Goal: Task Accomplishment & Management: Use online tool/utility

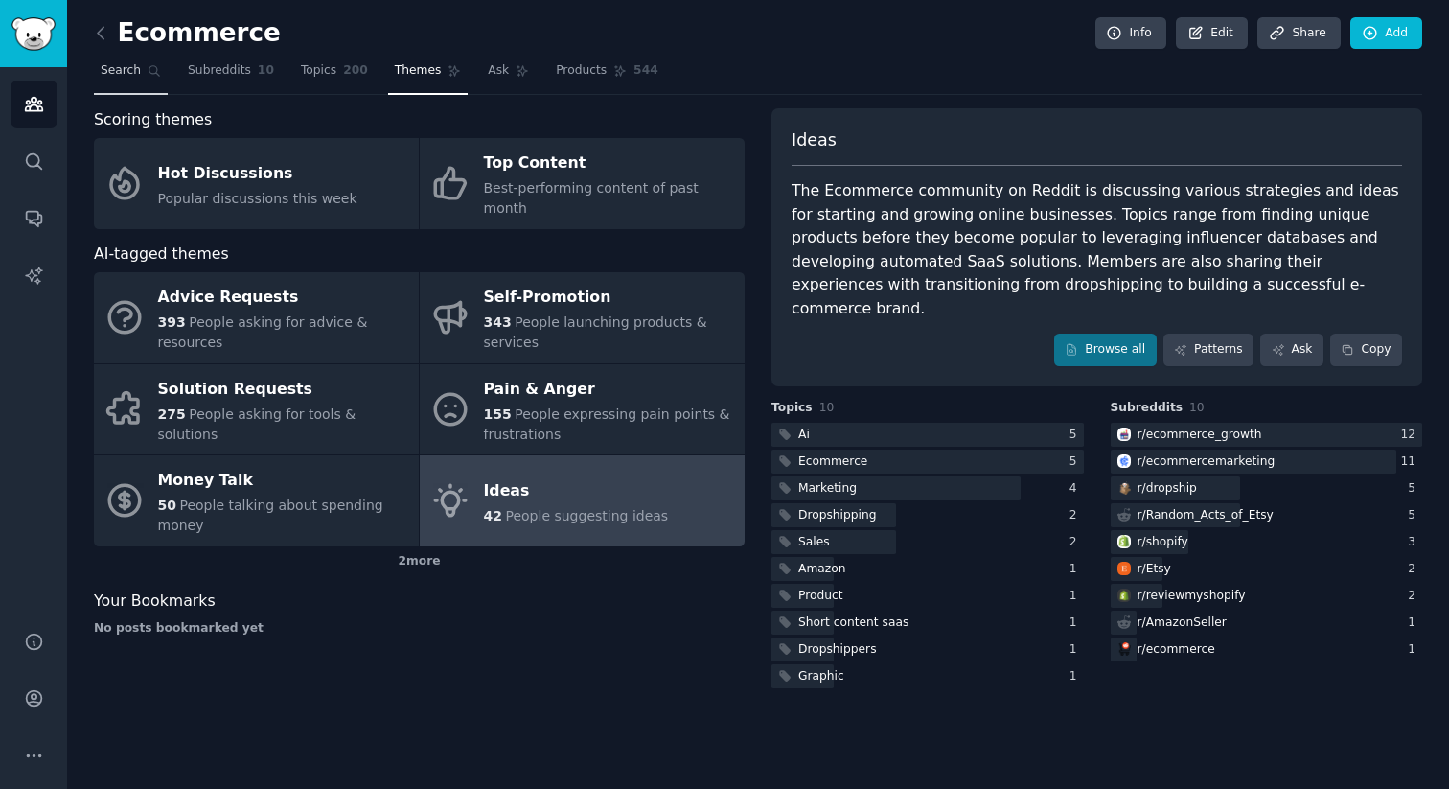
click at [125, 58] on link "Search" at bounding box center [131, 75] width 74 height 39
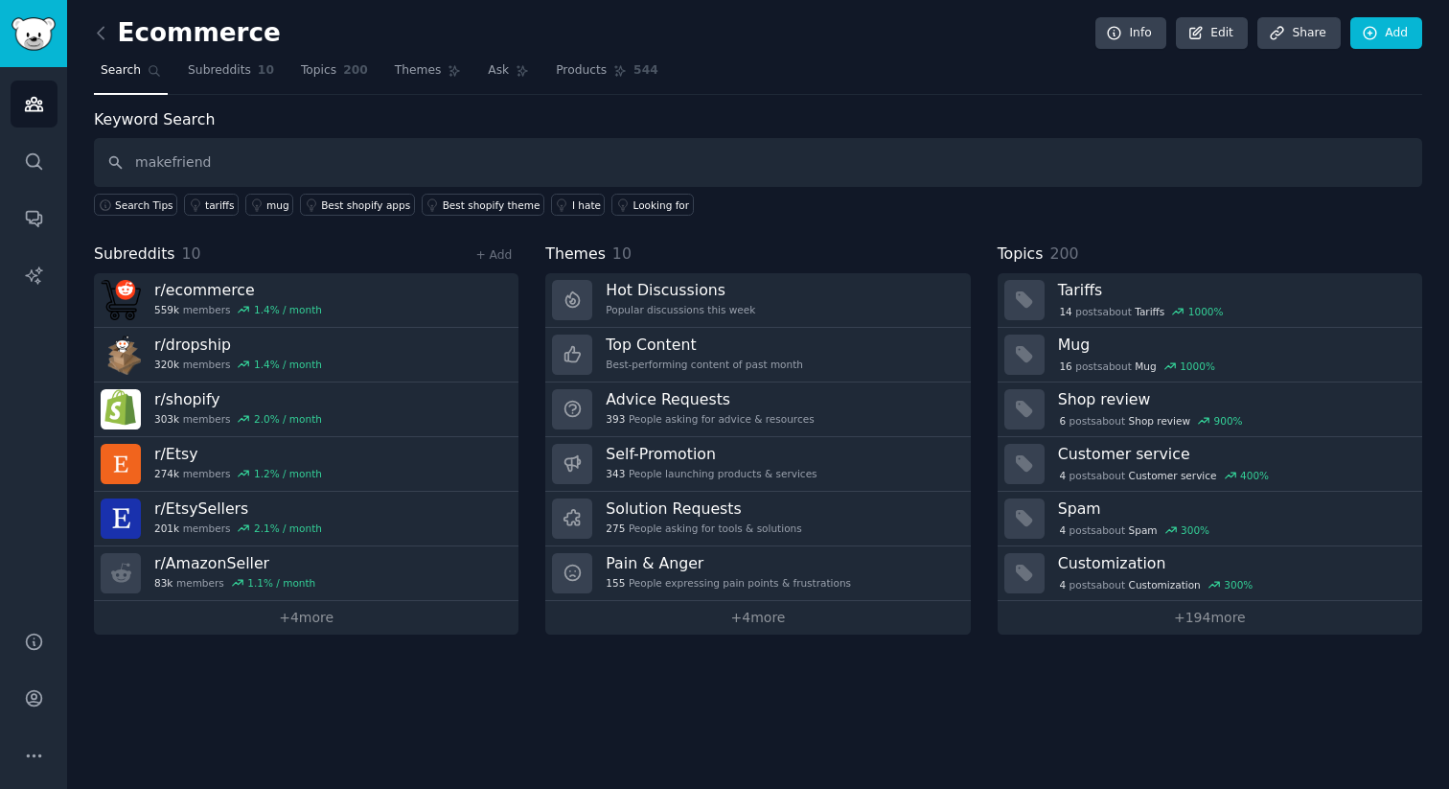
type input "makefriends"
click at [96, 40] on icon at bounding box center [101, 33] width 20 height 20
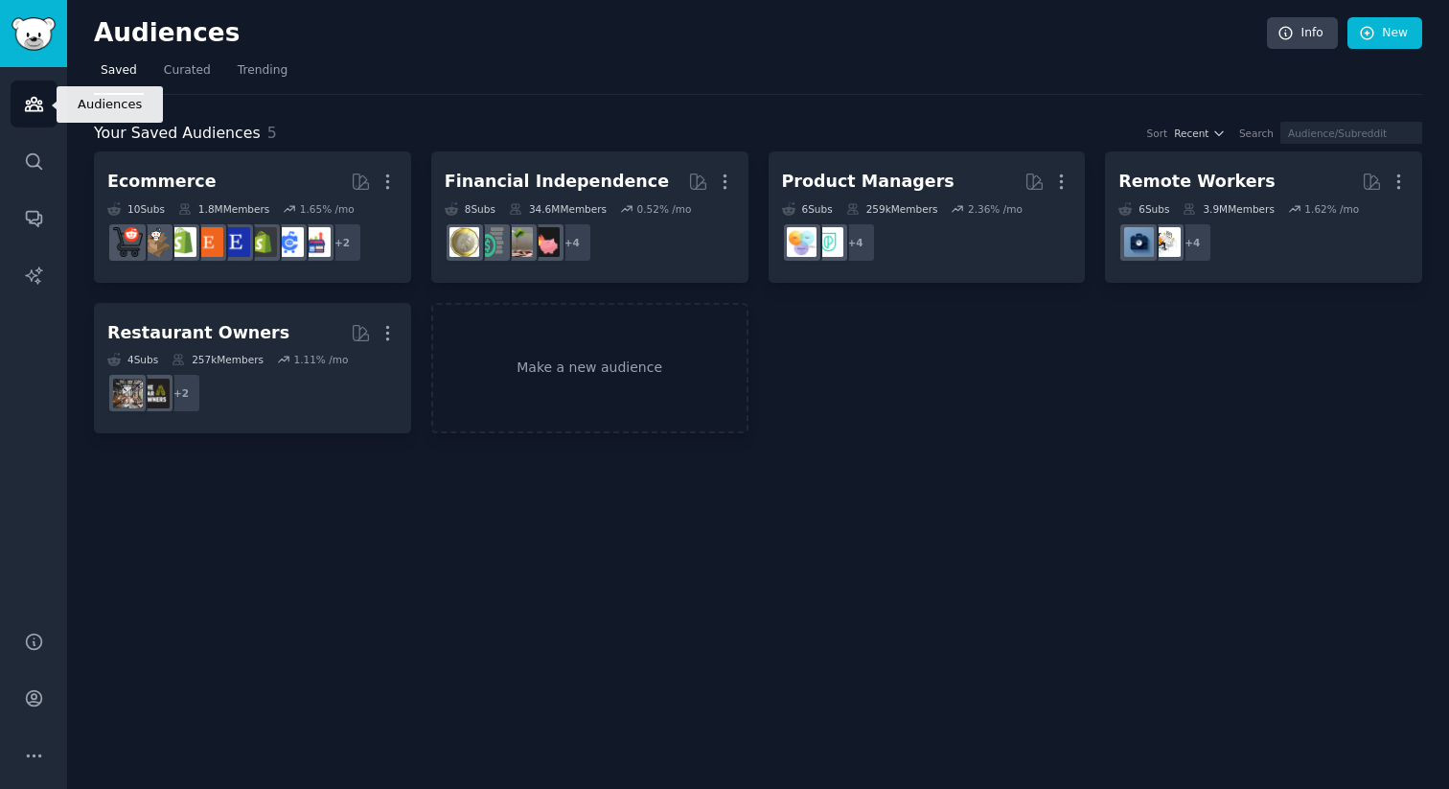
click at [47, 103] on link "Audiences" at bounding box center [34, 104] width 47 height 47
click at [673, 372] on link "Make a new audience" at bounding box center [589, 368] width 317 height 131
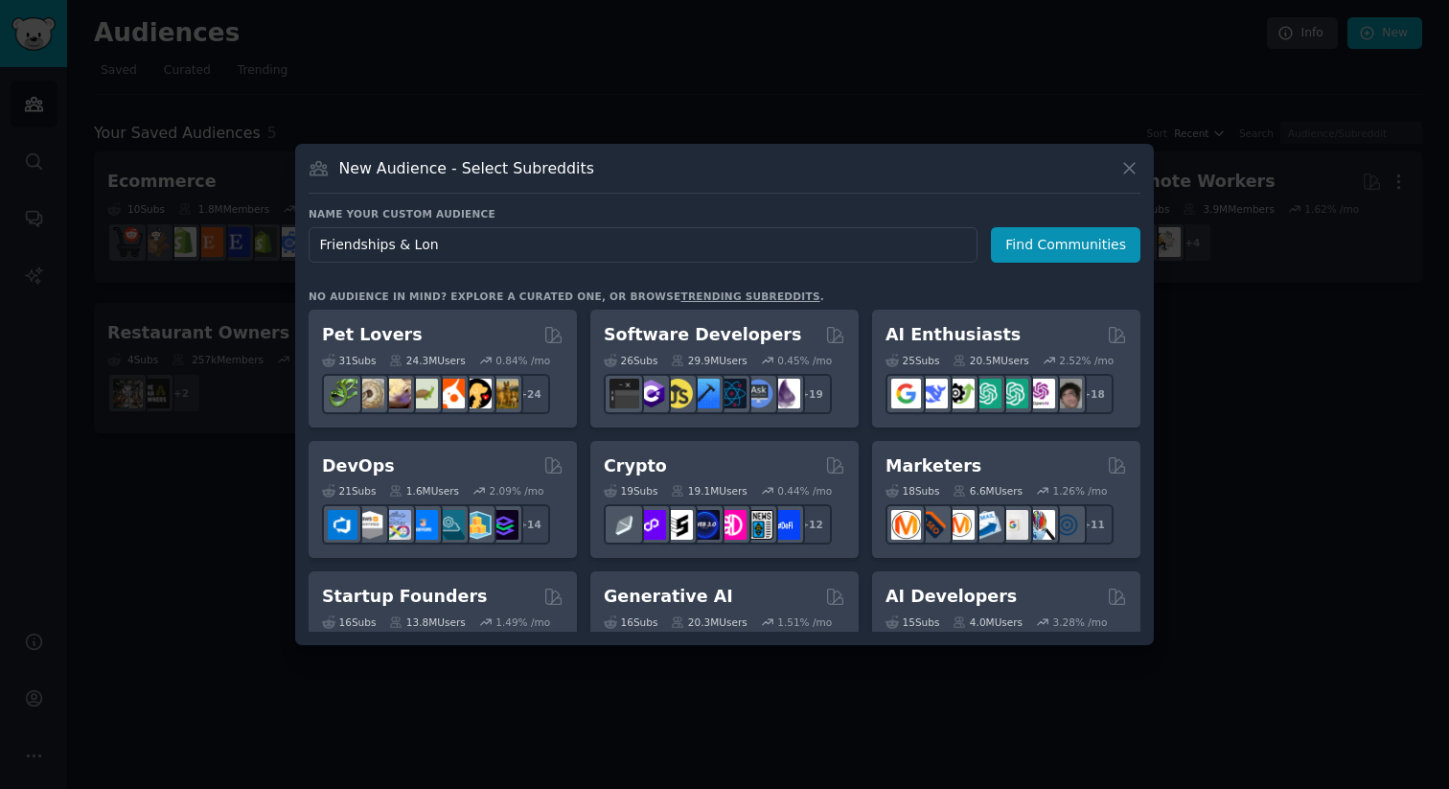
click at [593, 253] on input "Friendships & Lon" at bounding box center [643, 244] width 669 height 35
type input "Friendships"
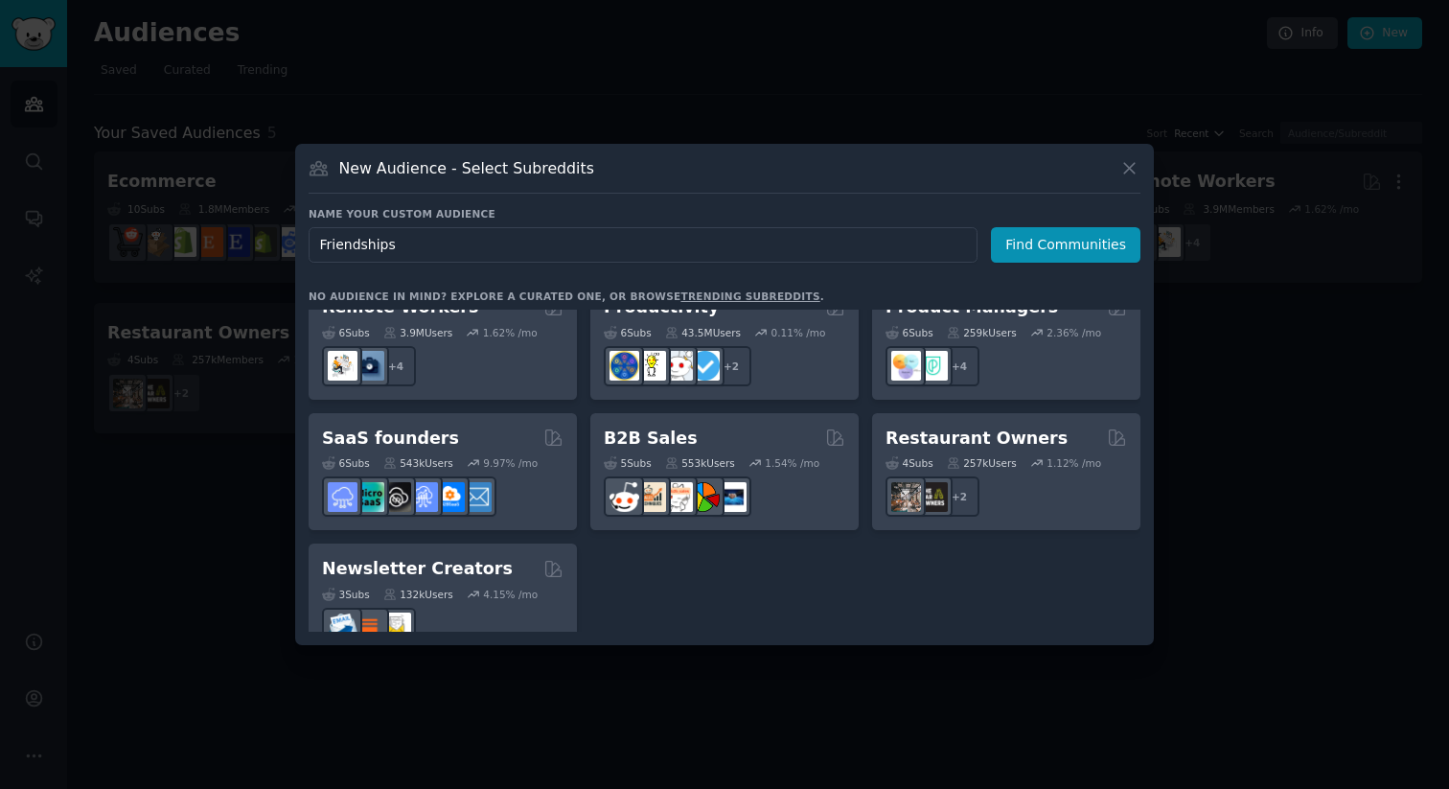
scroll to position [1496, 0]
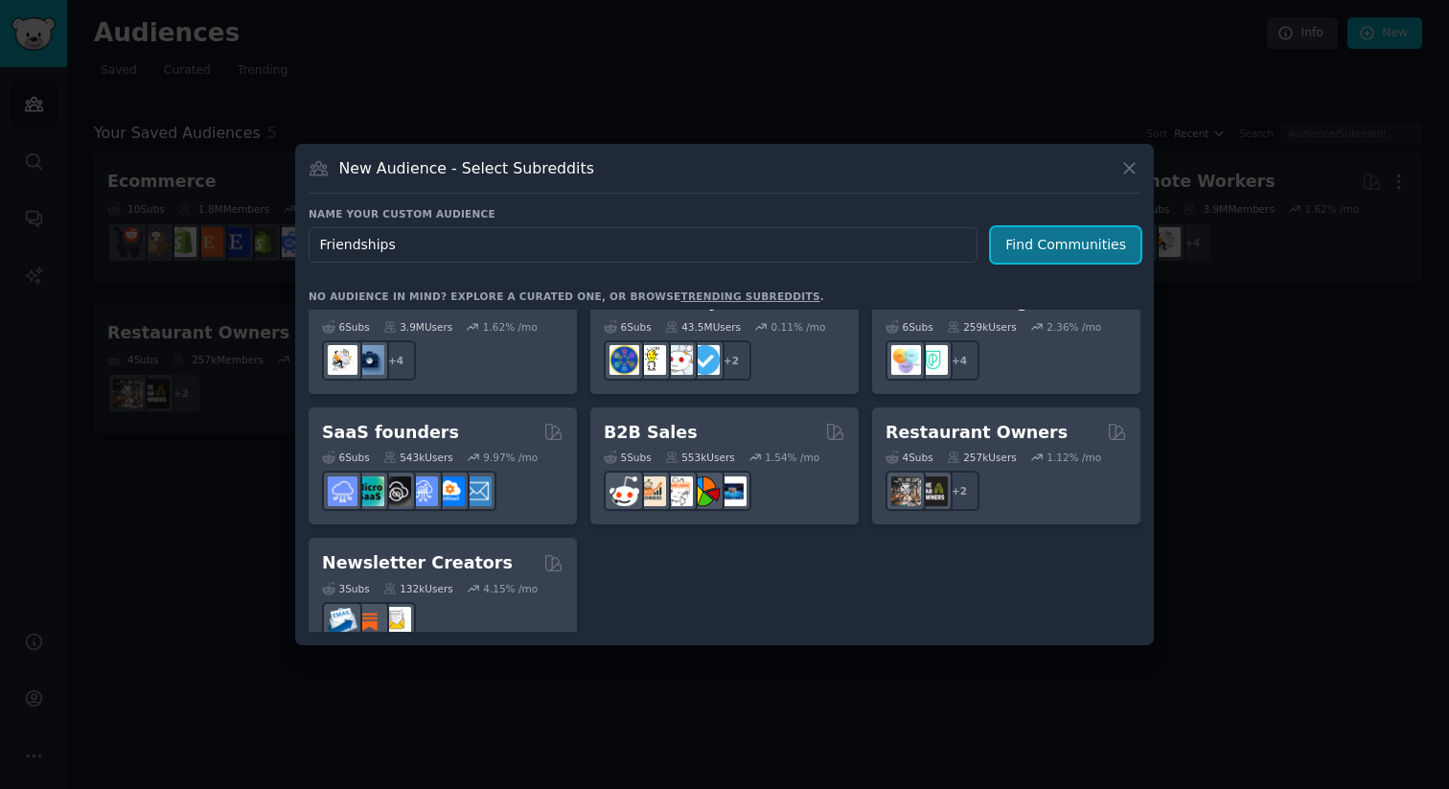
click at [1047, 252] on button "Find Communities" at bounding box center [1066, 244] width 150 height 35
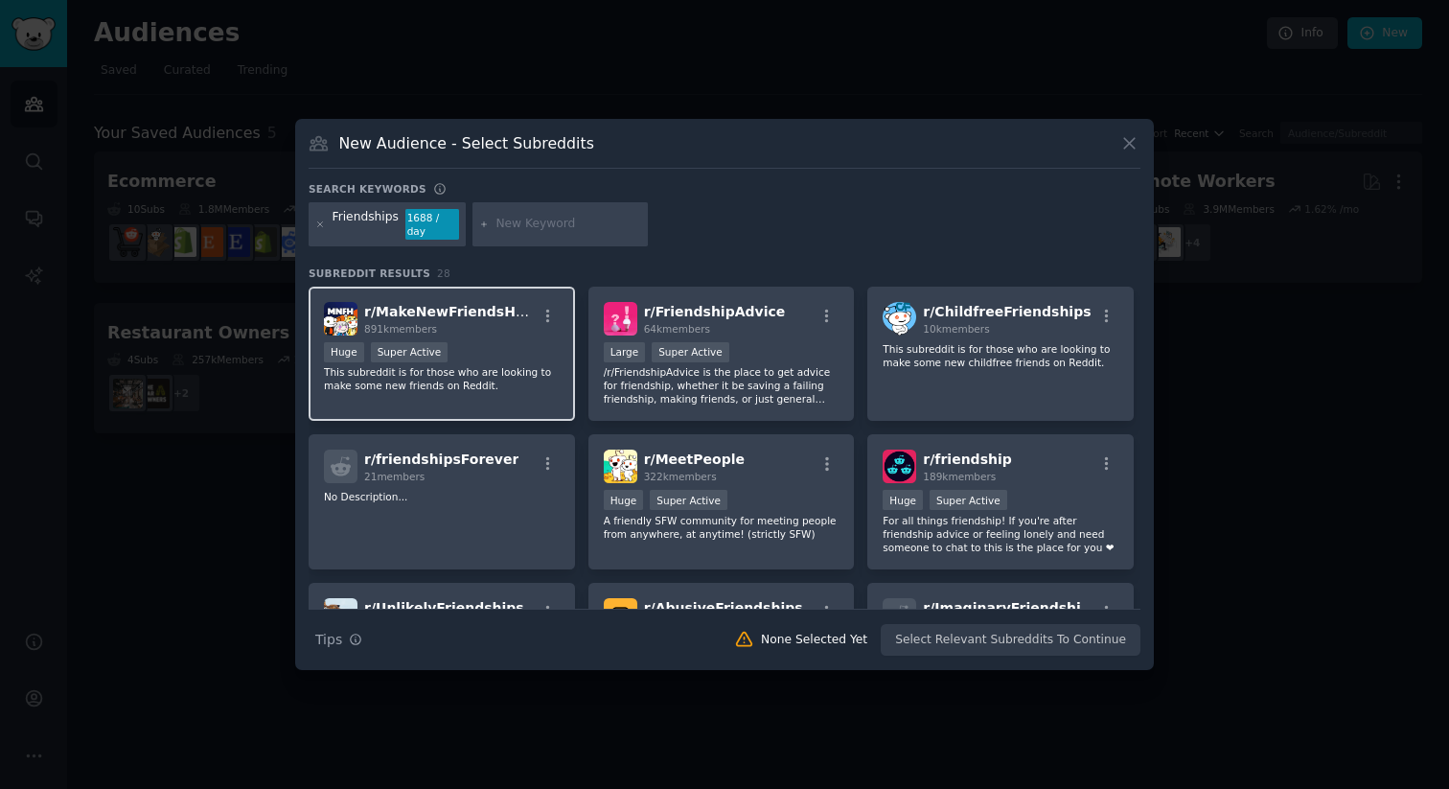
click at [508, 372] on p "This subreddit is for those who are looking to make some new friends on Reddit." at bounding box center [442, 378] width 236 height 27
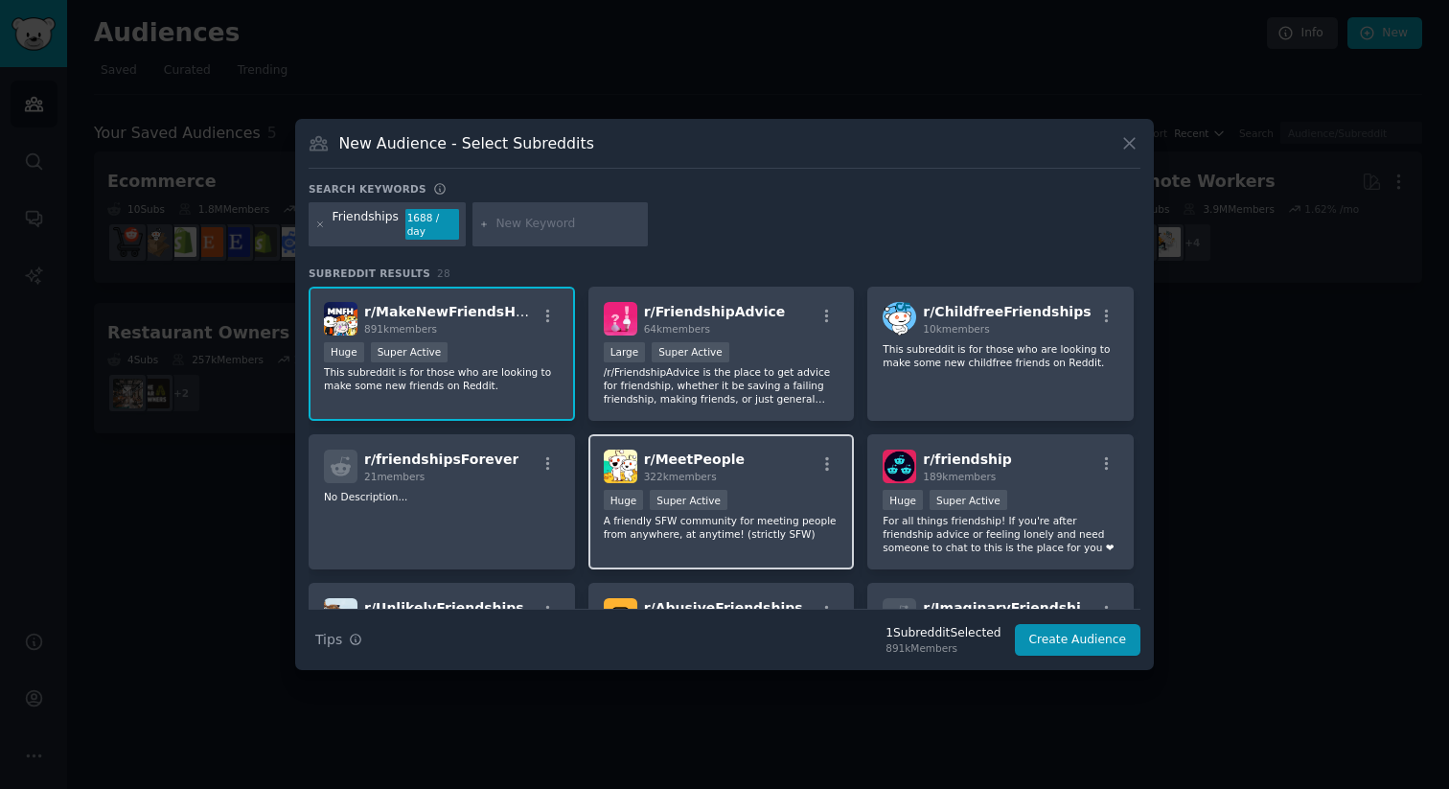
click at [719, 525] on p "A friendly SFW community for meeting people from anywhere, at anytime! (strictl…" at bounding box center [722, 527] width 236 height 27
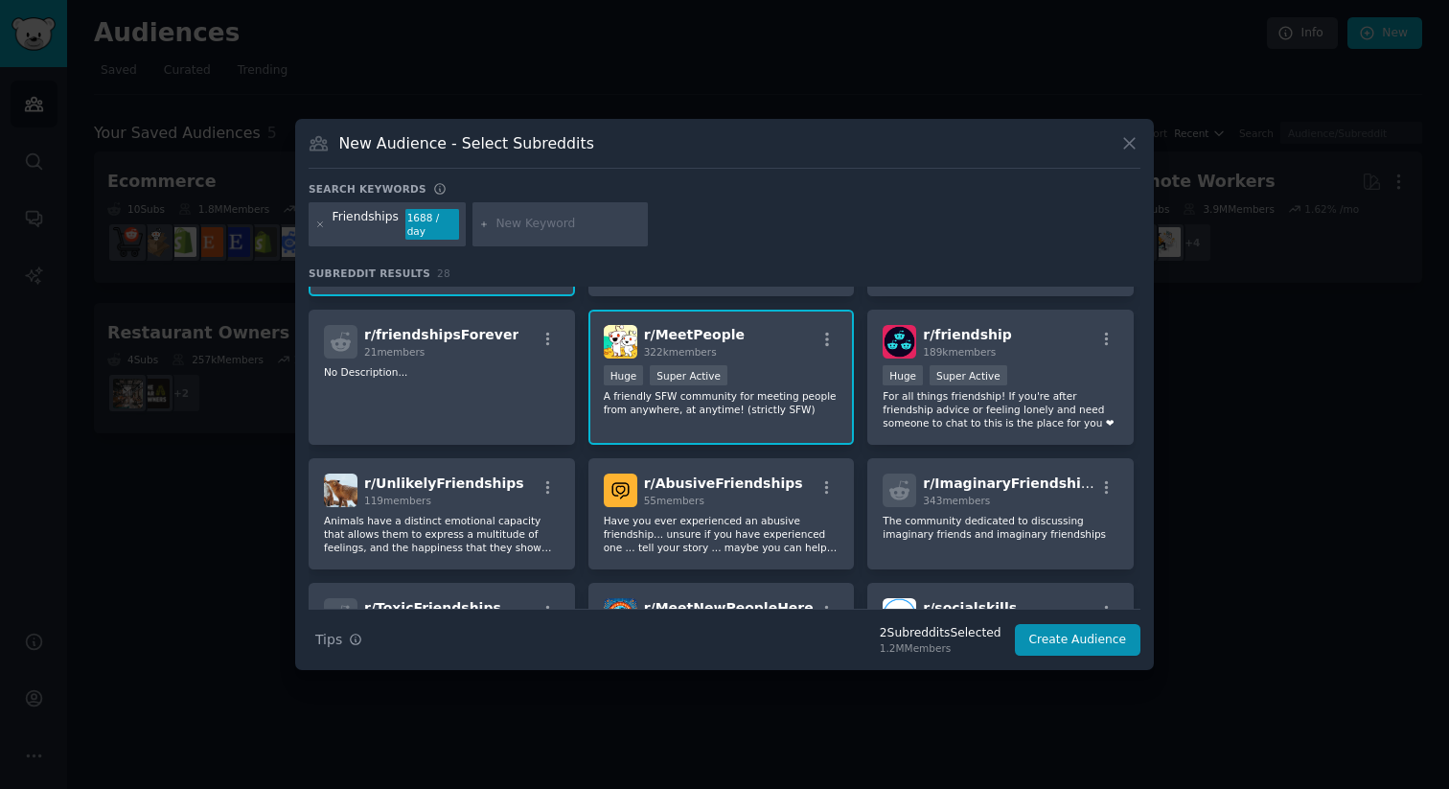
scroll to position [132, 0]
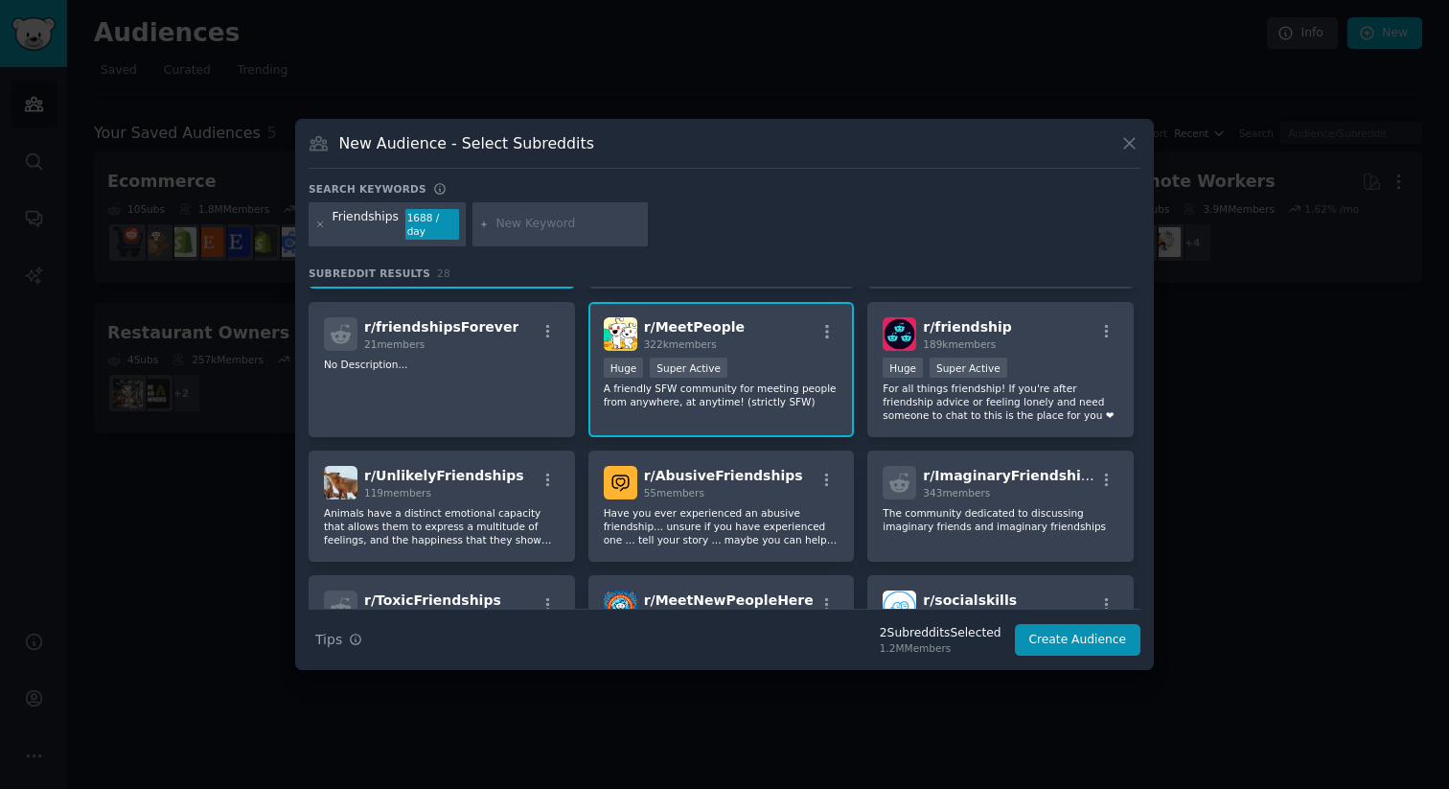
click at [574, 229] on input "text" at bounding box center [569, 224] width 146 height 17
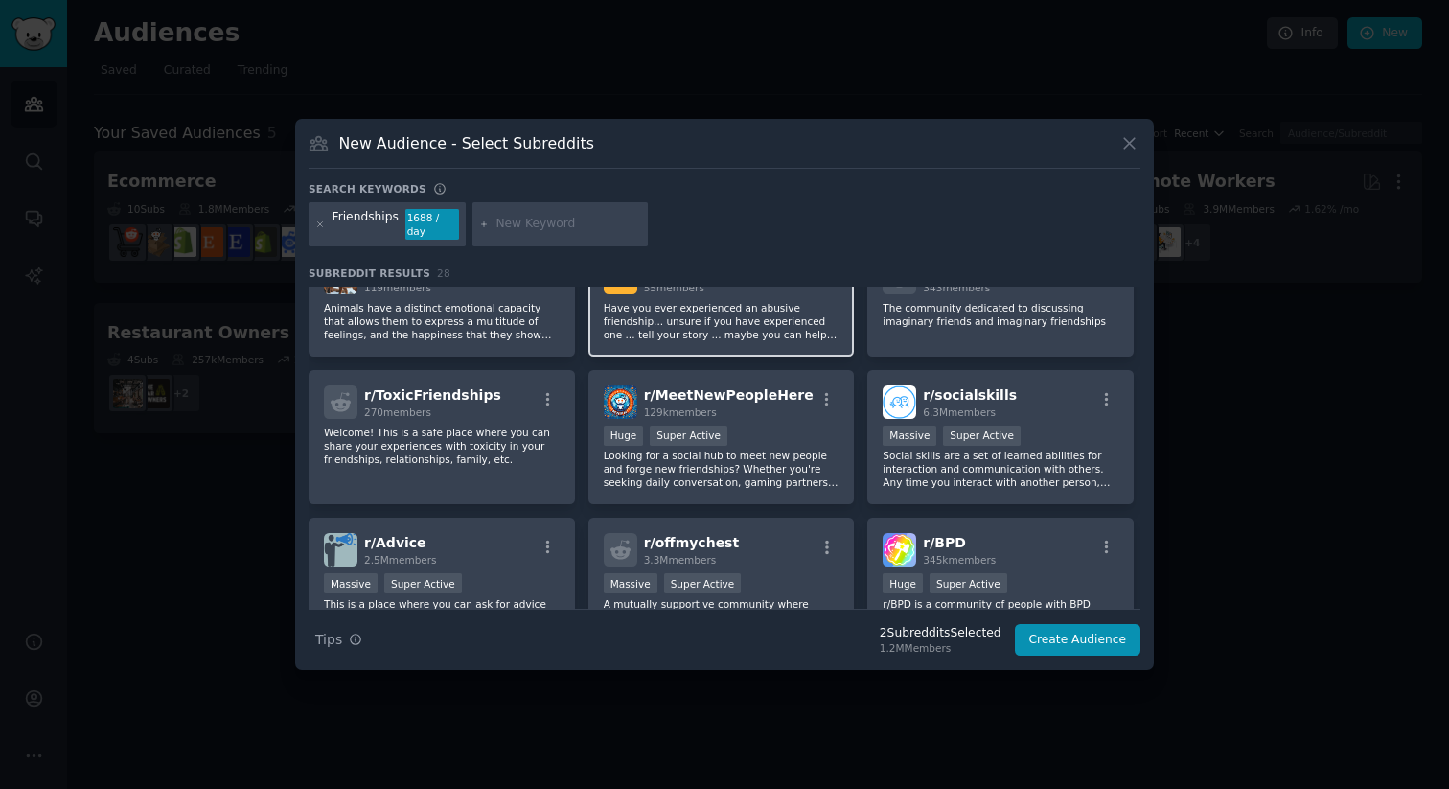
scroll to position [339, 0]
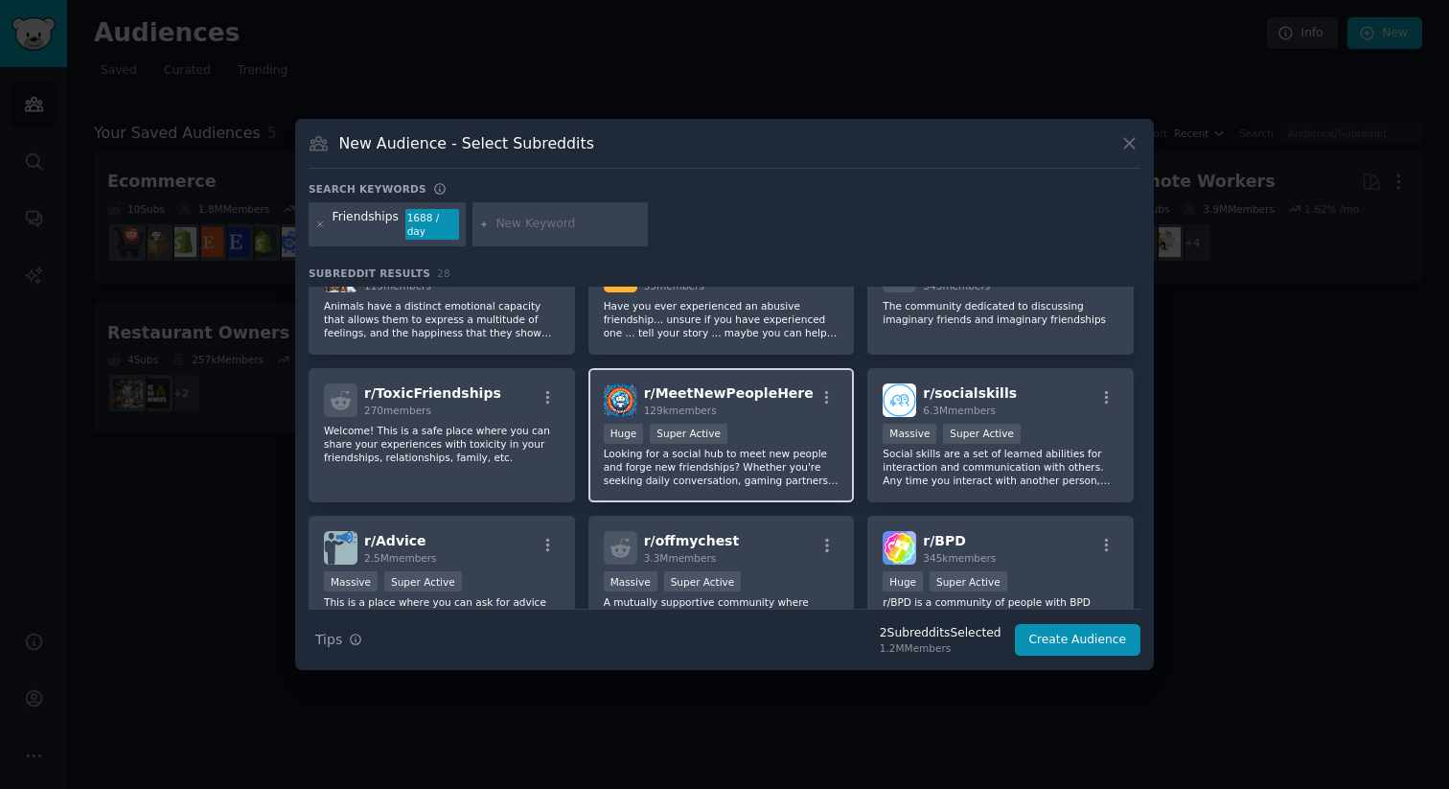
click at [778, 449] on p "Looking for a social hub to meet new people and forge new friendships? Whether …" at bounding box center [722, 467] width 236 height 40
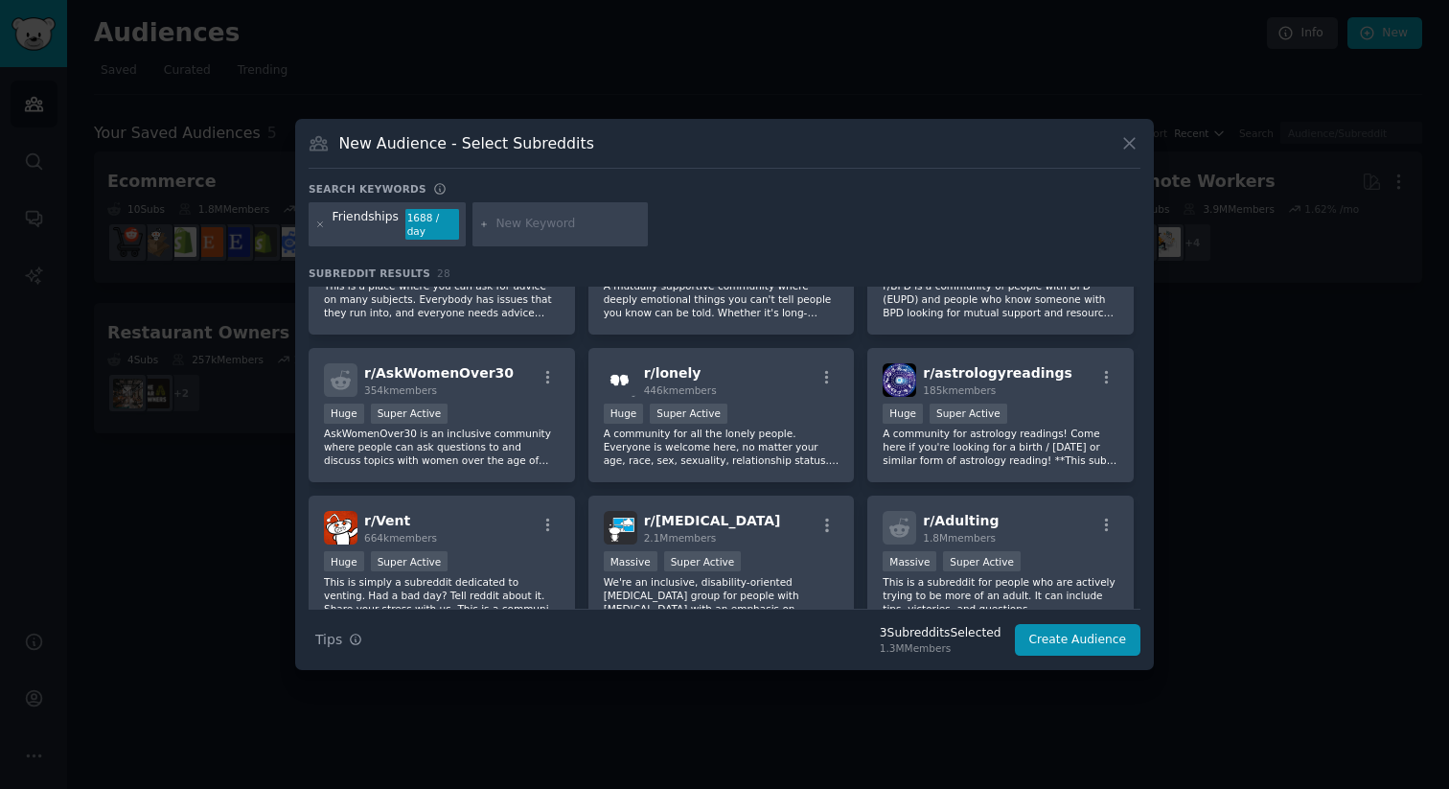
scroll to position [664, 0]
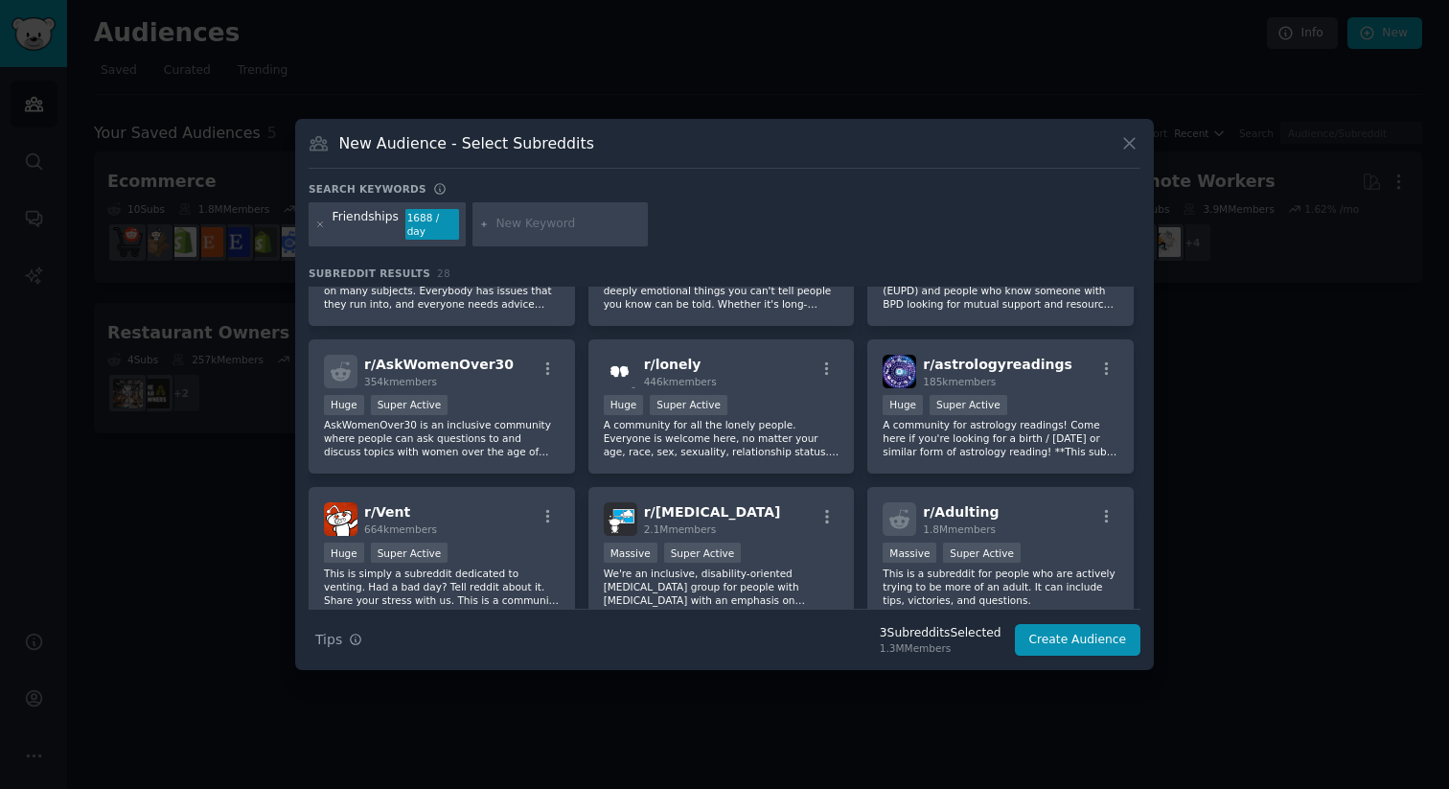
click at [778, 449] on p "A community for all the lonely people. Everyone is welcome here, no matter your…" at bounding box center [722, 438] width 236 height 40
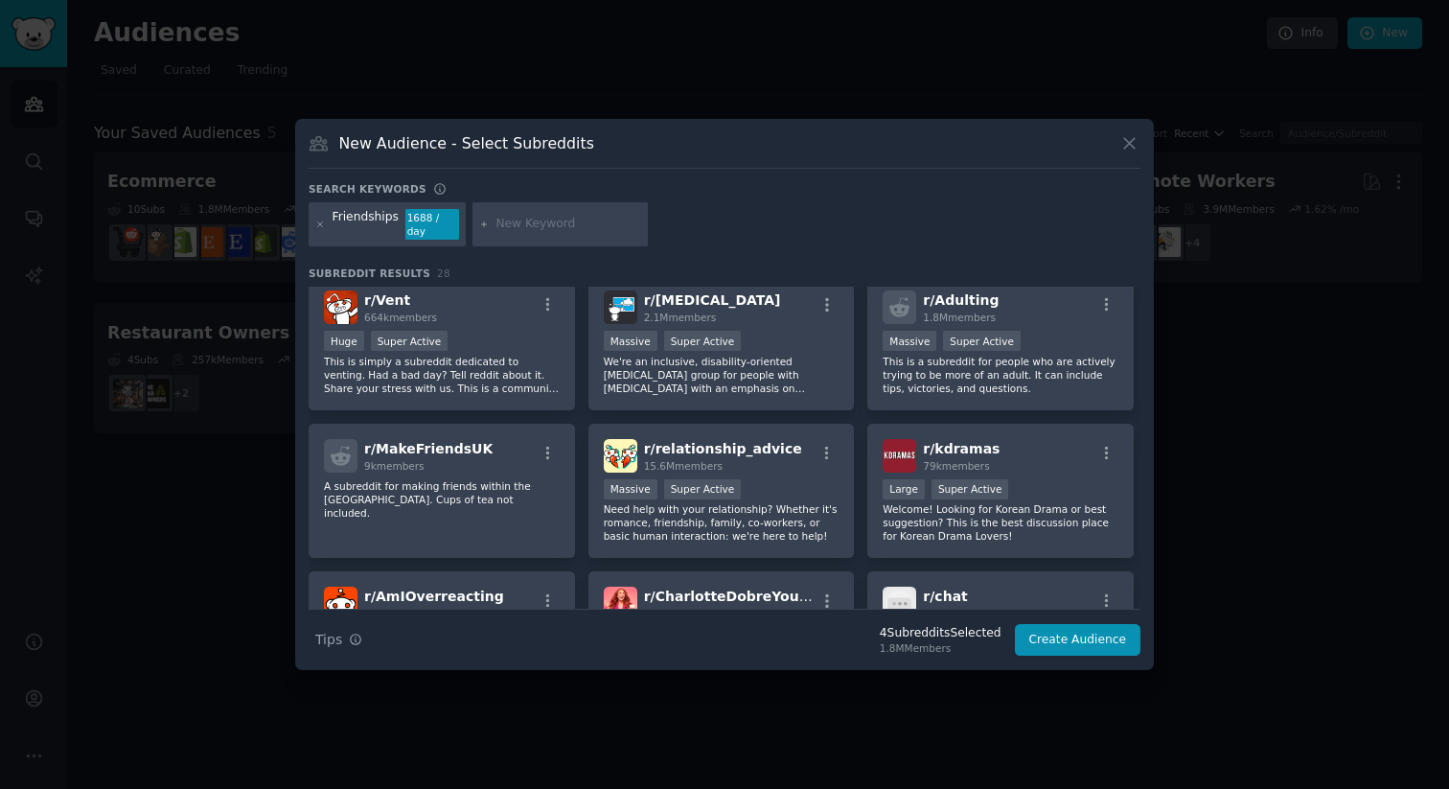
scroll to position [919, 0]
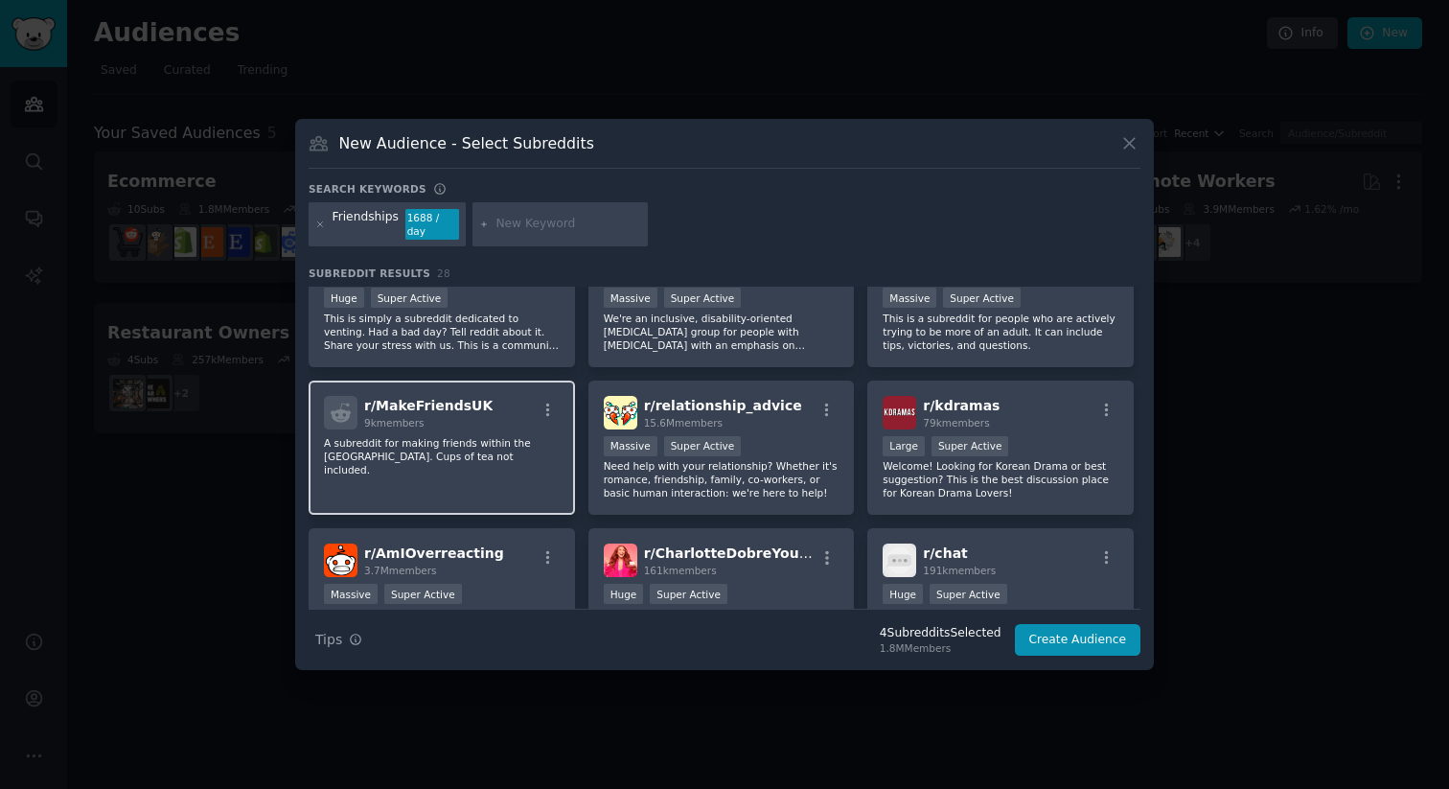
click at [481, 451] on p "A subreddit for making friends within the [GEOGRAPHIC_DATA]. Cups of tea not in…" at bounding box center [442, 456] width 236 height 40
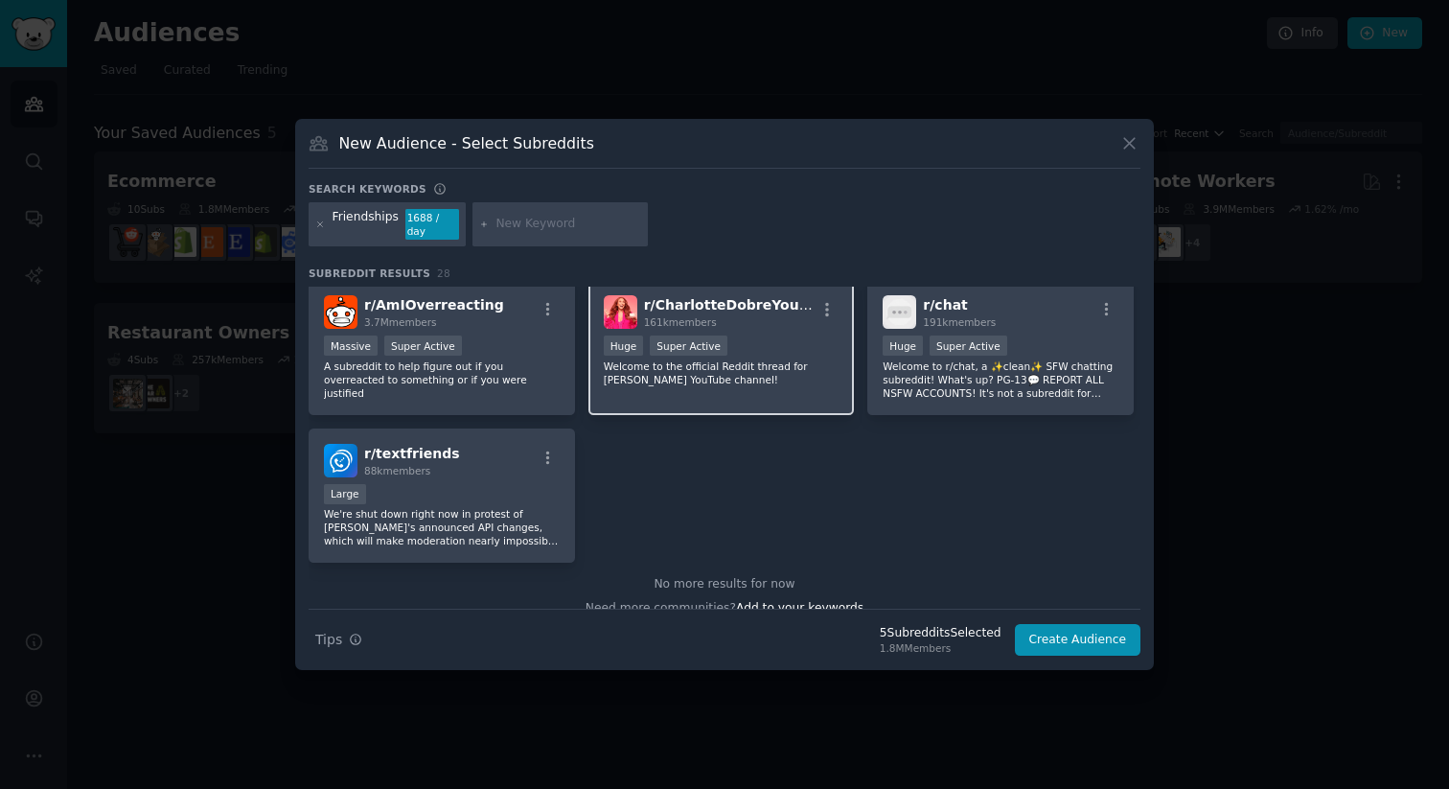
scroll to position [1189, 0]
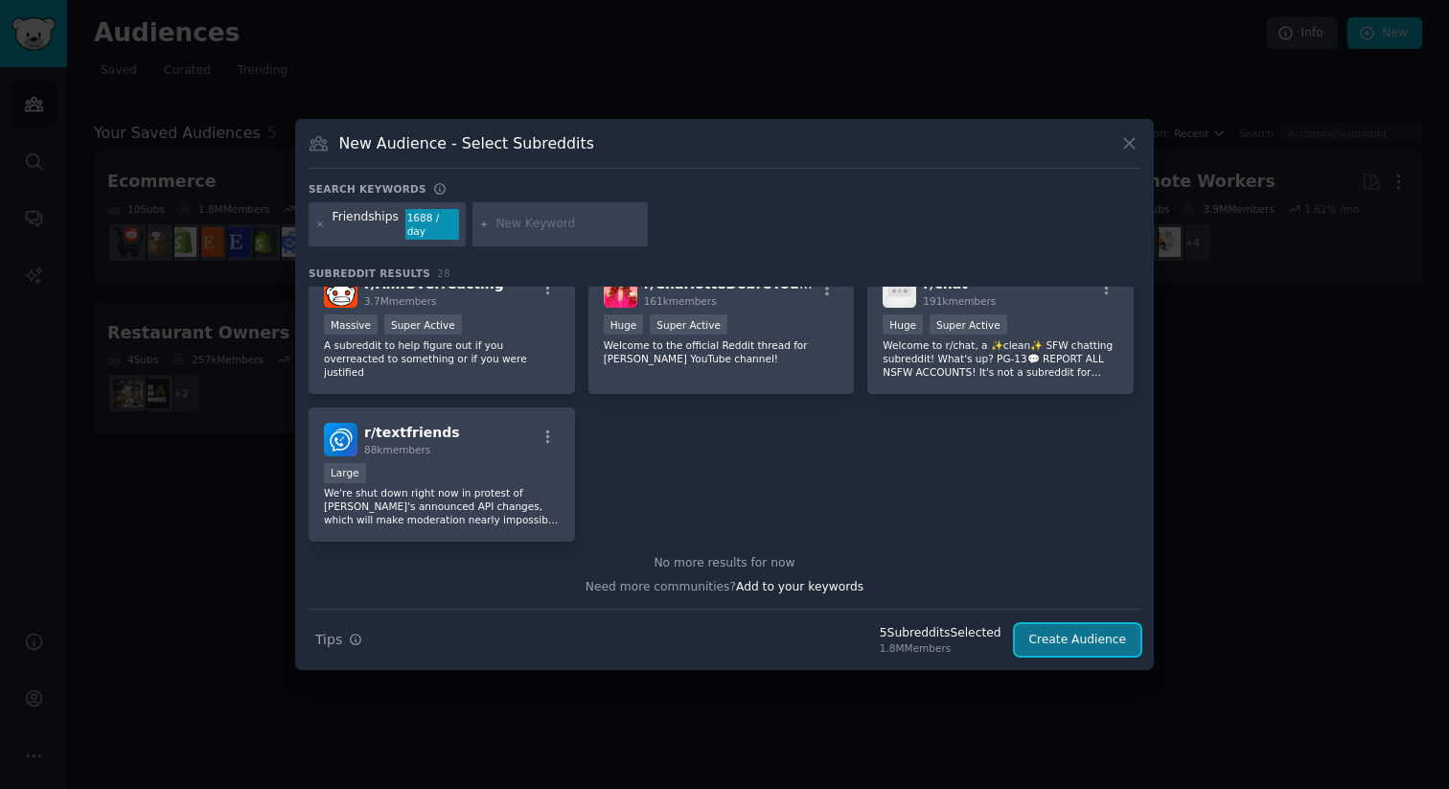
click at [1059, 634] on button "Create Audience" at bounding box center [1078, 640] width 127 height 33
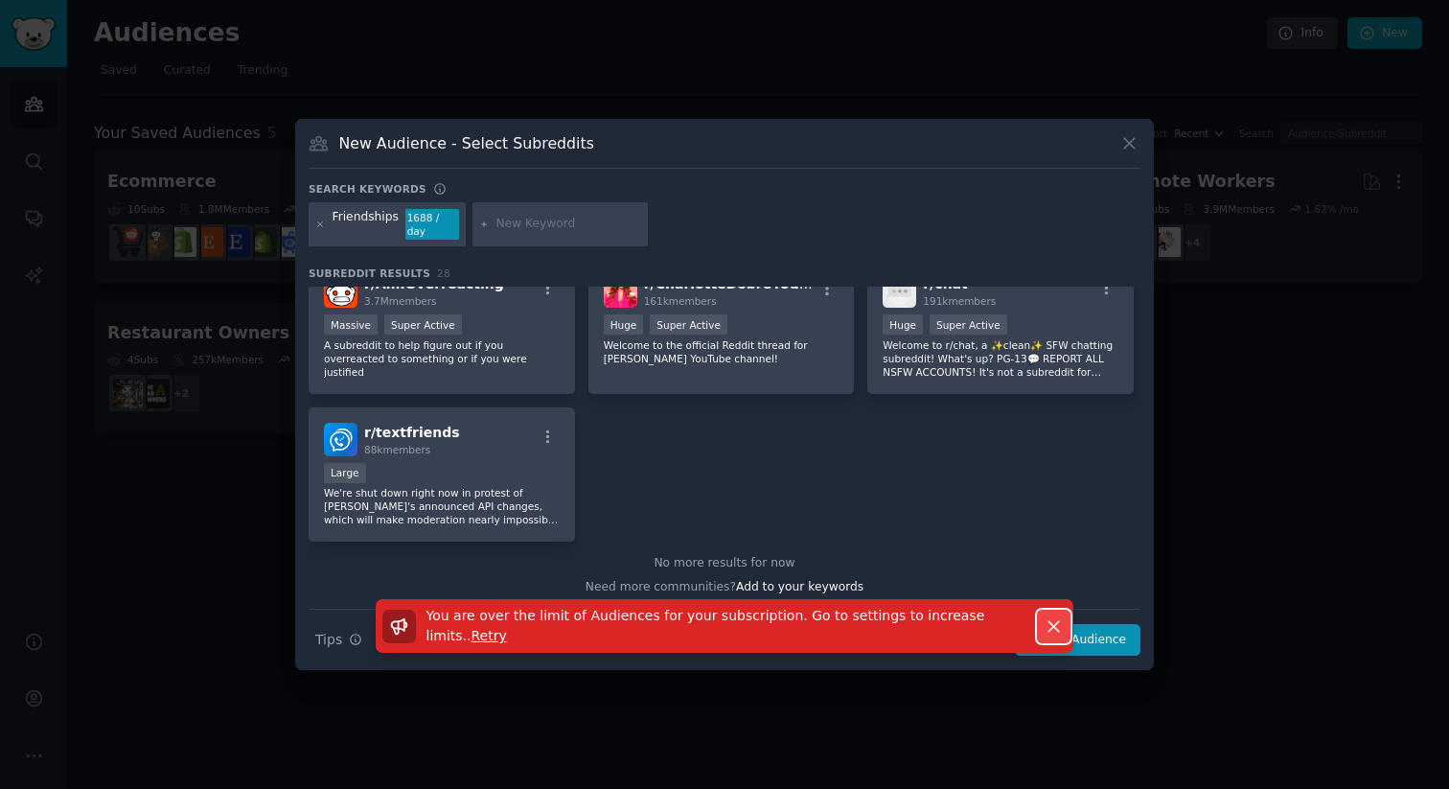
click at [1044, 619] on icon "button" at bounding box center [1054, 626] width 20 height 20
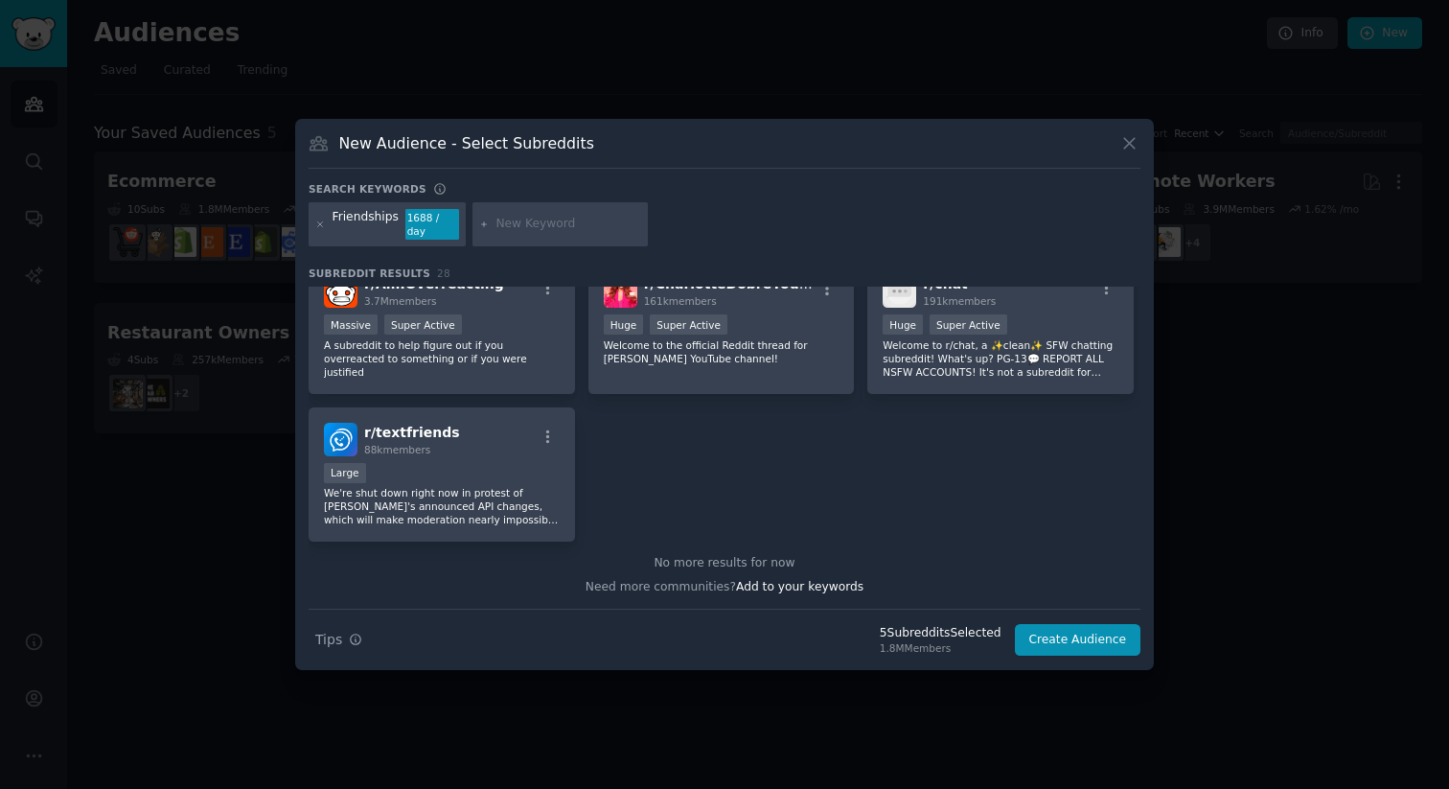
click at [1278, 526] on div at bounding box center [724, 394] width 1449 height 789
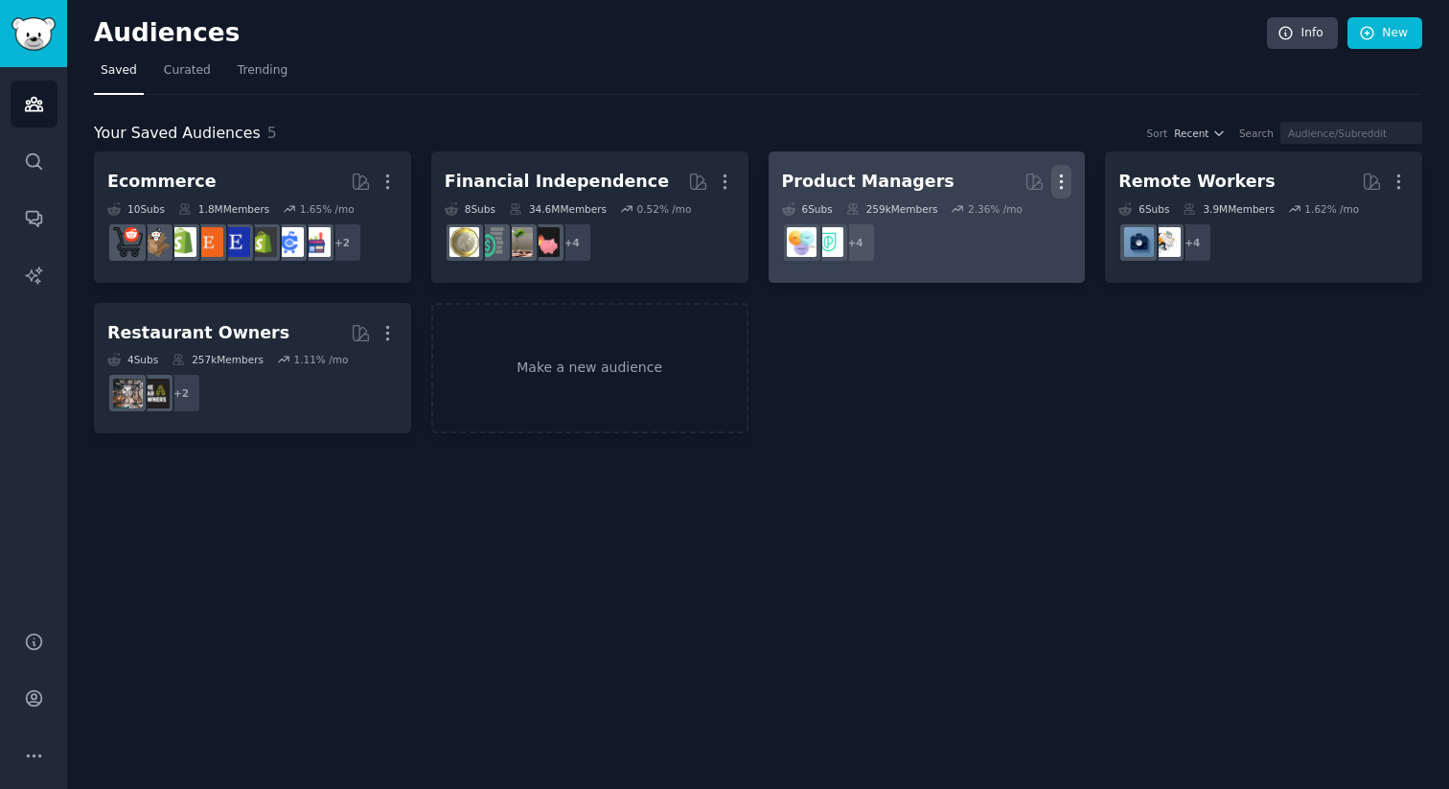
click at [1062, 184] on icon "button" at bounding box center [1062, 182] width 20 height 20
click at [1024, 228] on p "Delete" at bounding box center [1009, 222] width 44 height 20
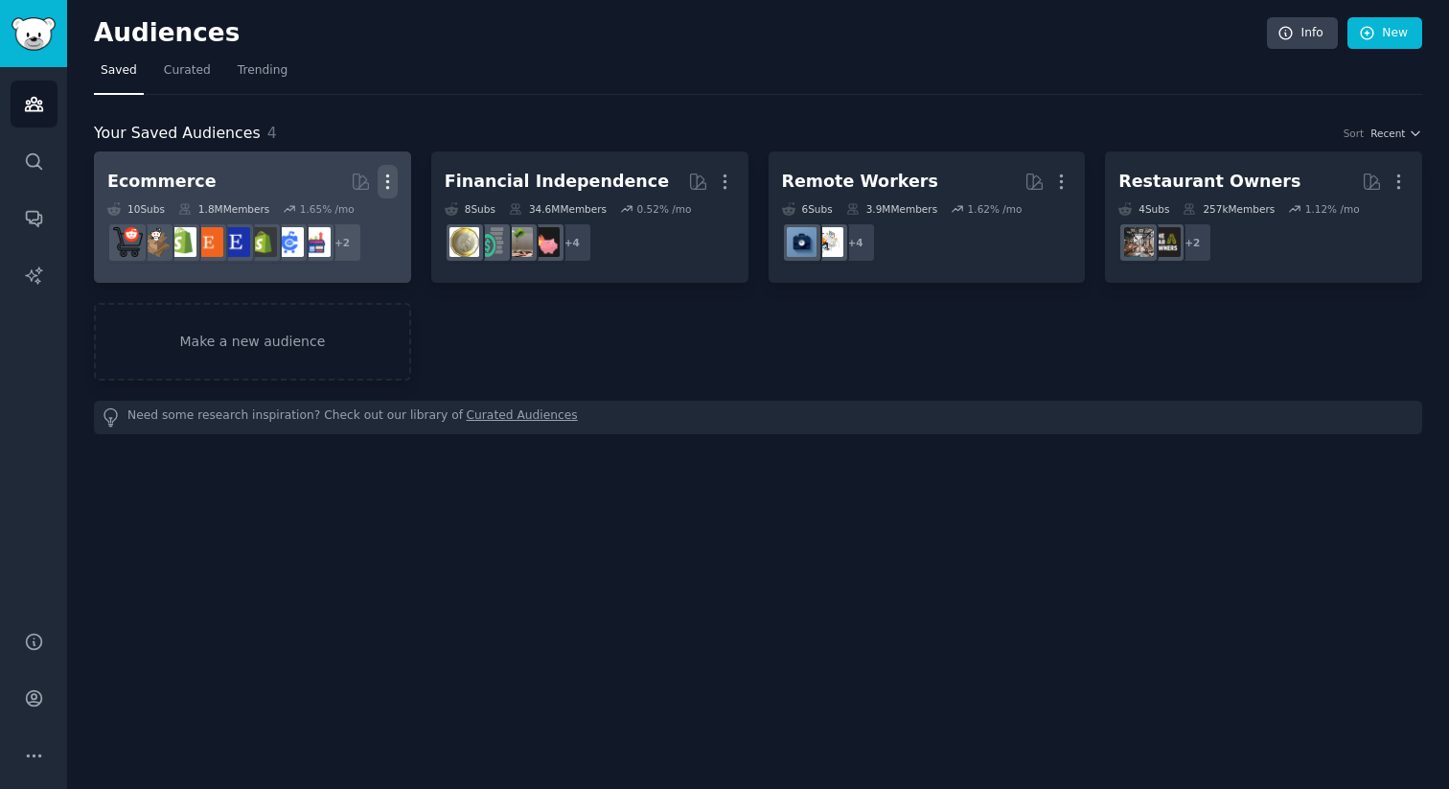
click at [391, 177] on icon "button" at bounding box center [388, 182] width 20 height 20
click at [357, 221] on p "Delete" at bounding box center [335, 222] width 44 height 20
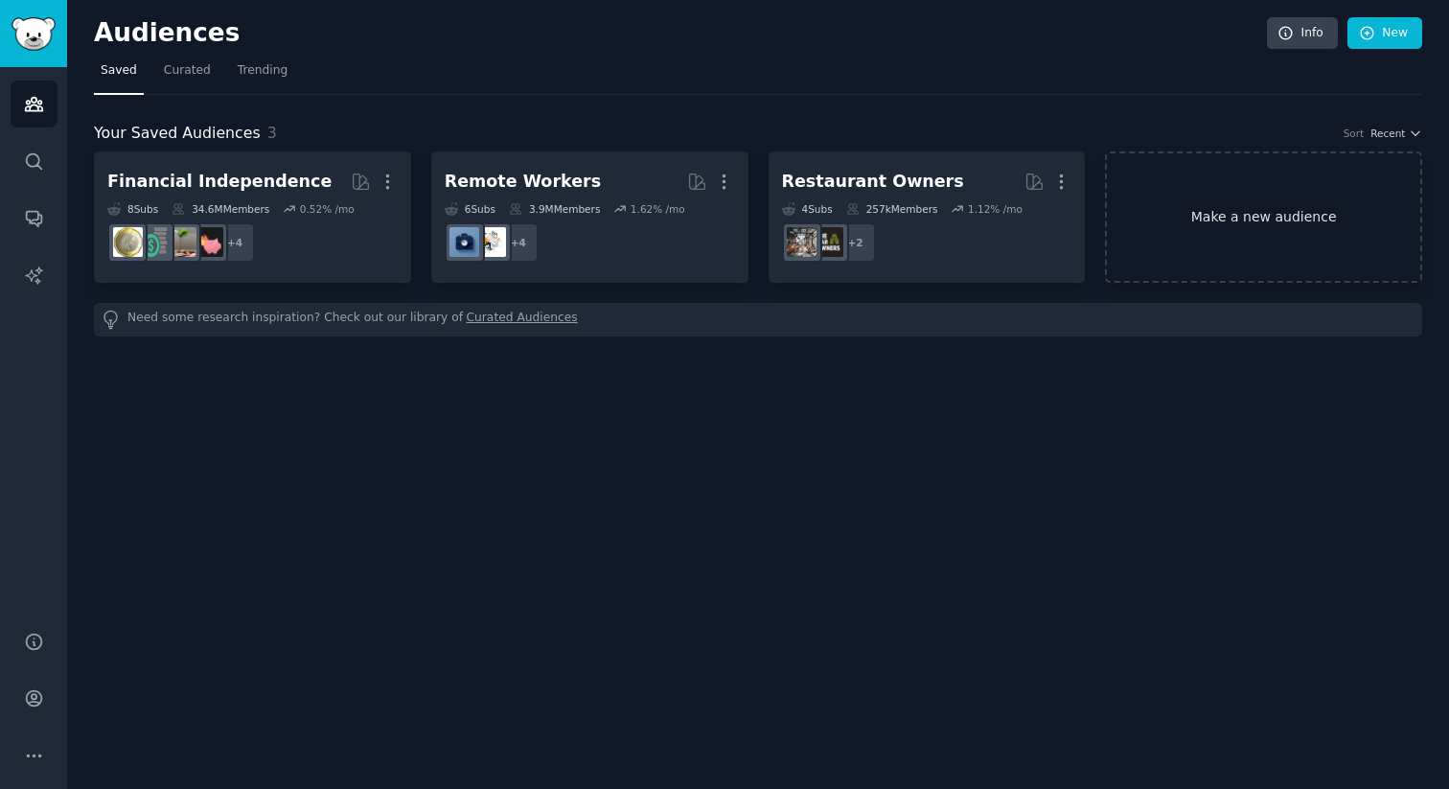
click at [1164, 226] on link "Make a new audience" at bounding box center [1263, 216] width 317 height 131
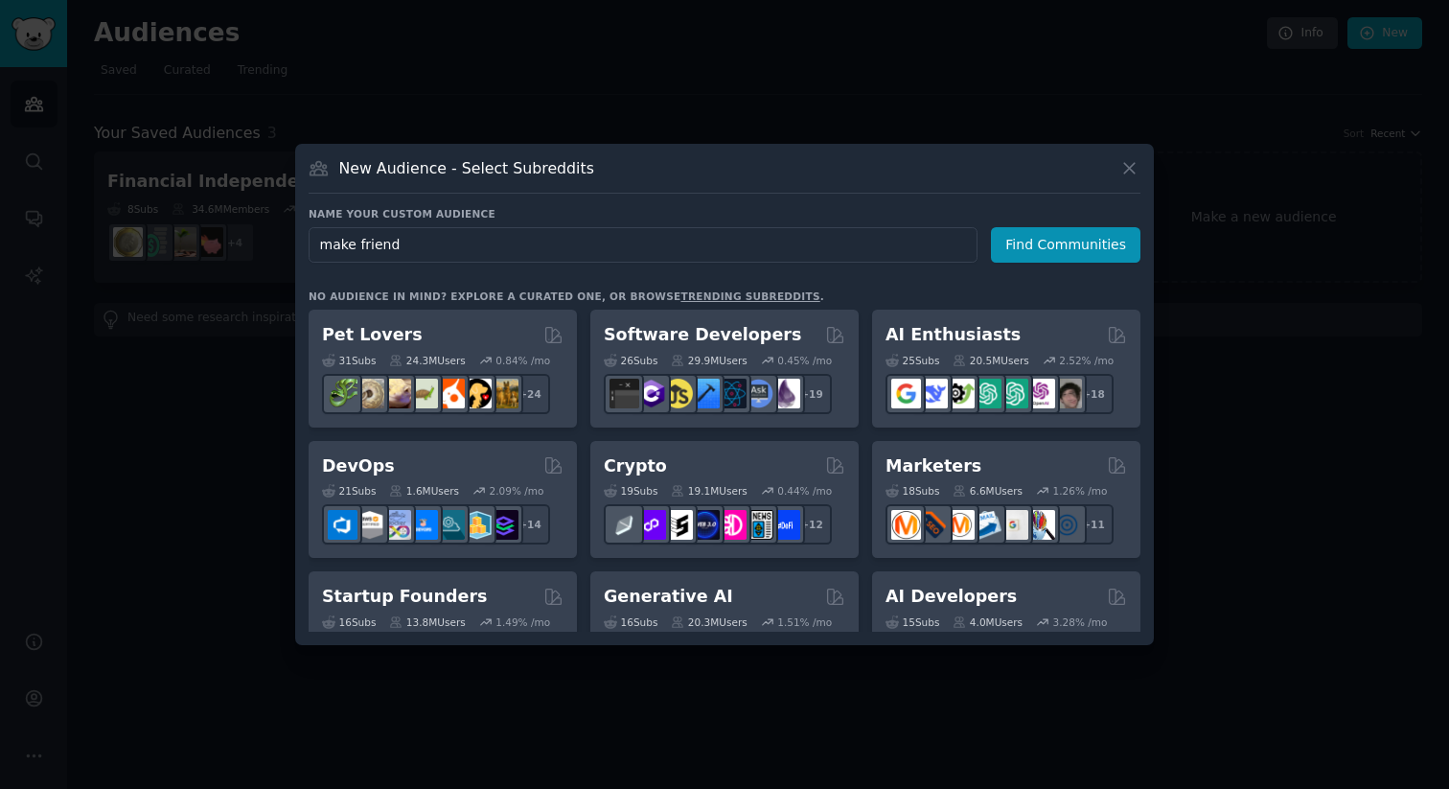
type input "make friends"
click button "Find Communities" at bounding box center [1066, 244] width 150 height 35
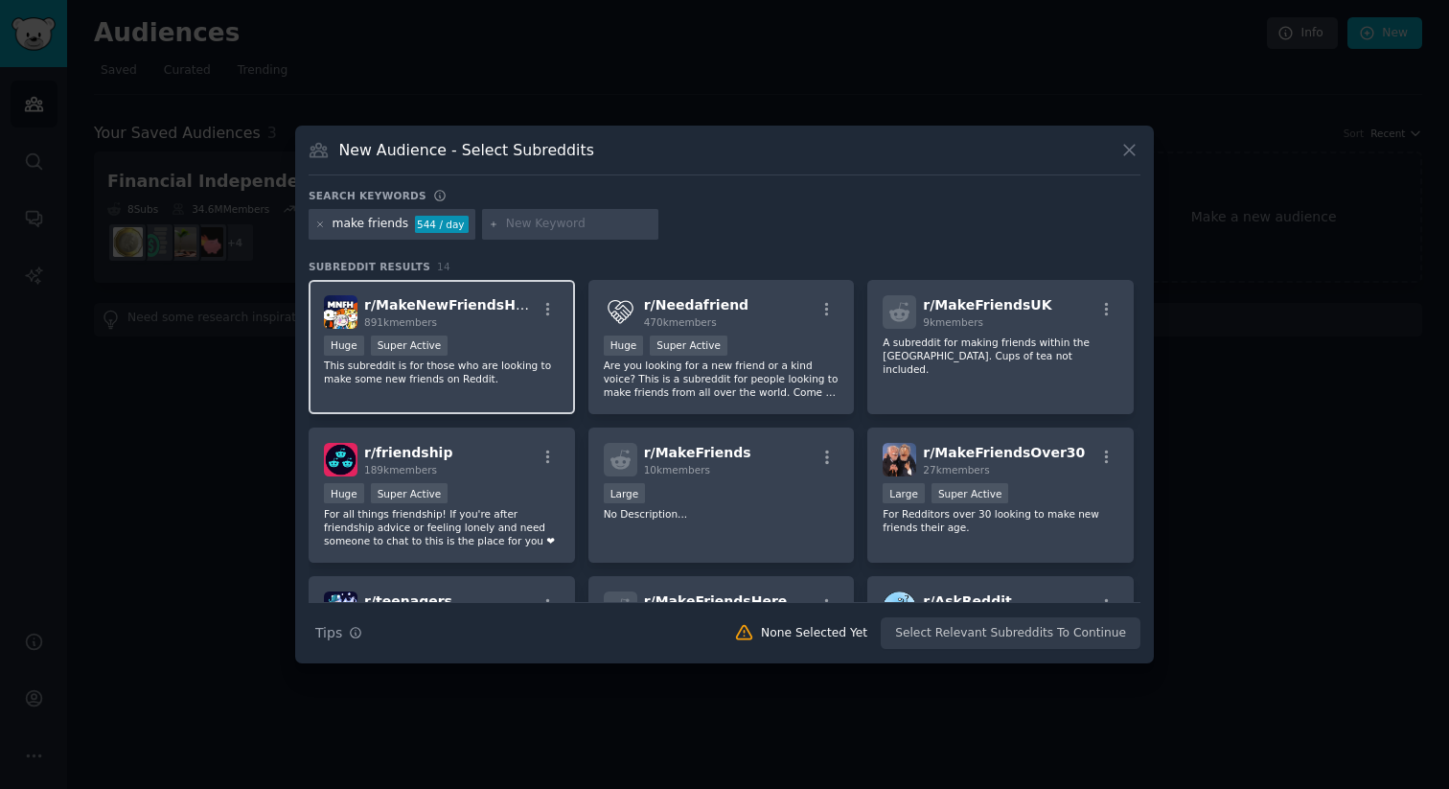
click at [468, 369] on p "This subreddit is for those who are looking to make some new friends on Reddit." at bounding box center [442, 372] width 236 height 27
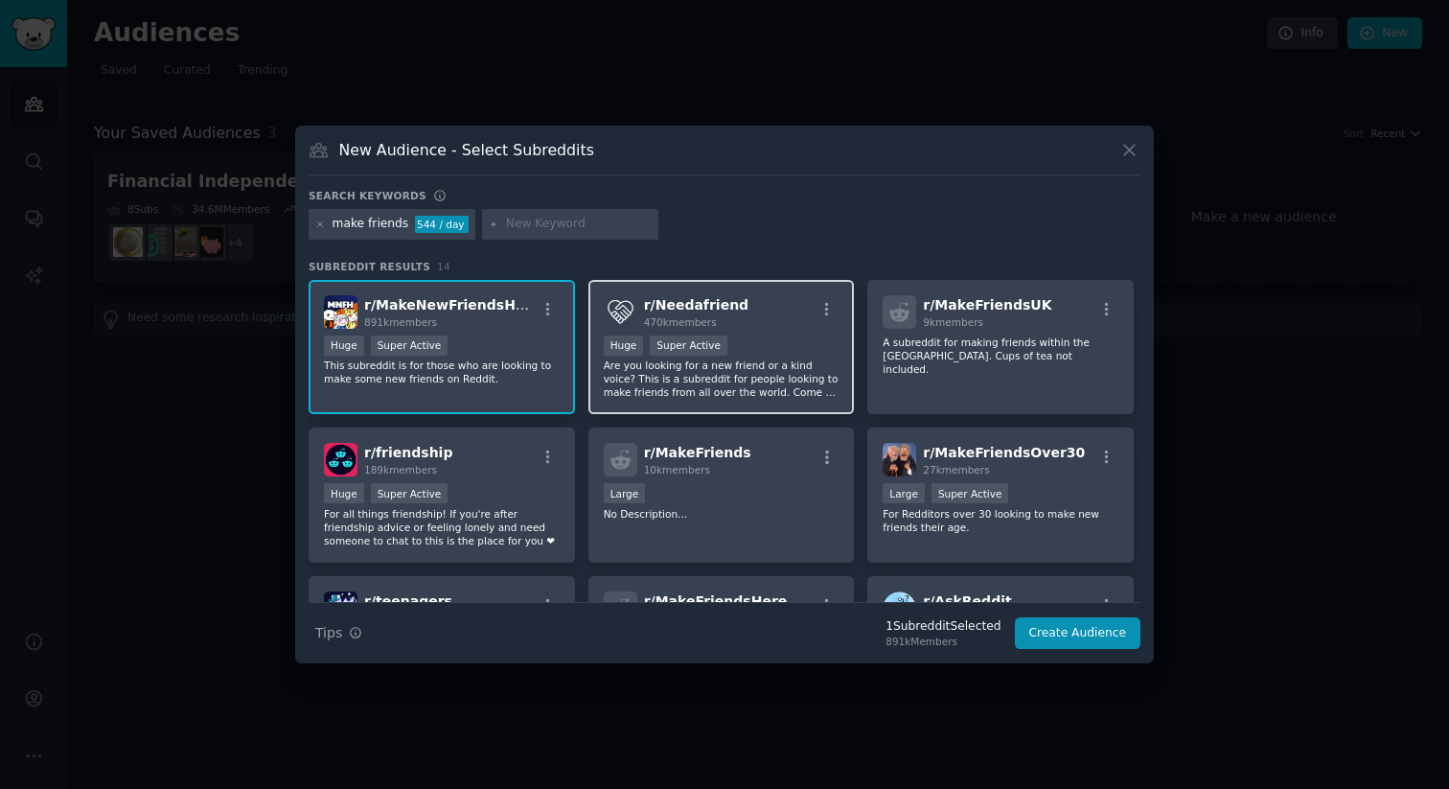
click at [714, 382] on p "Are you looking for a new friend or a kind voice? This is a subreddit for peopl…" at bounding box center [722, 379] width 236 height 40
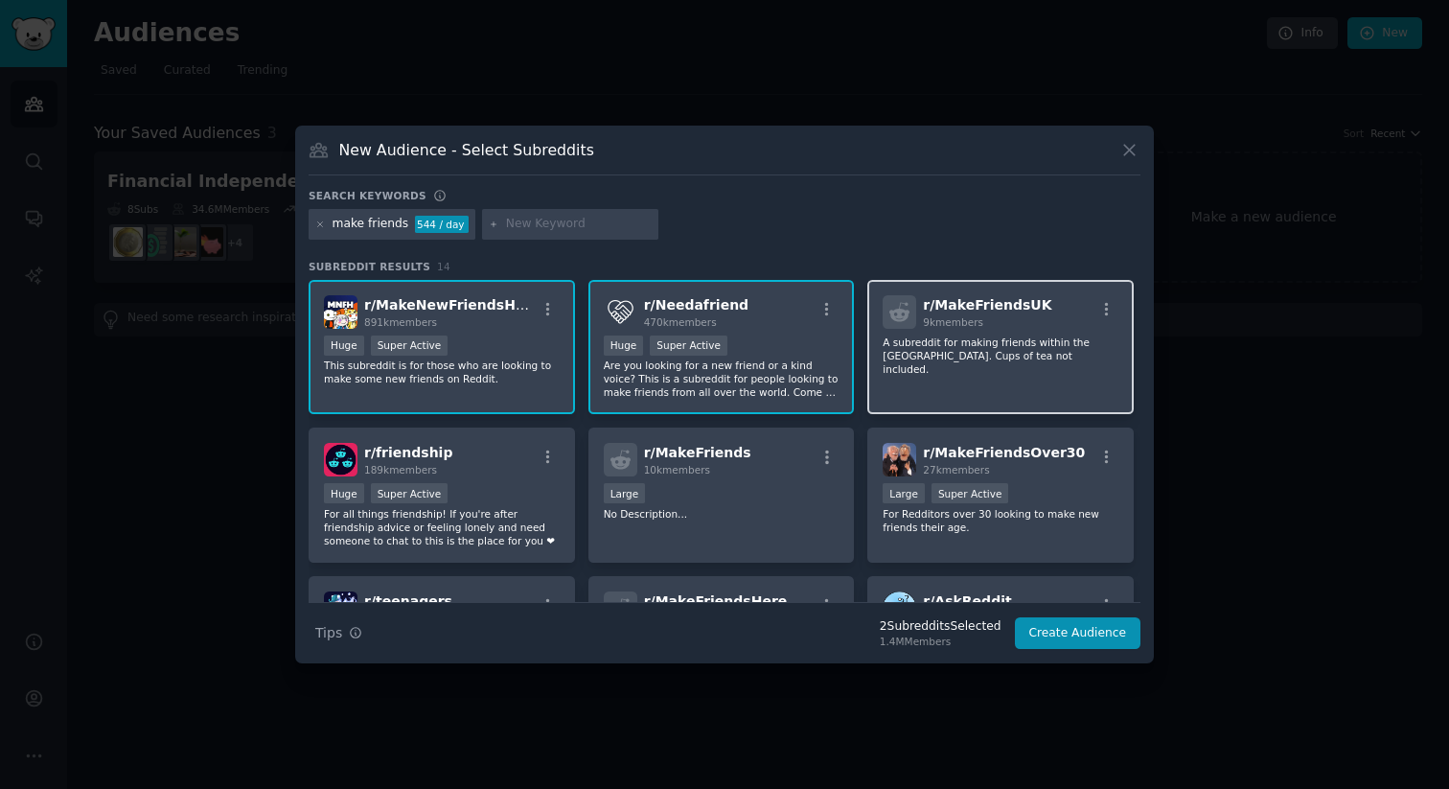
click at [933, 363] on div "r/ MakeFriendsUK 9k members A subreddit for making friends within the [GEOGRAPH…" at bounding box center [1001, 347] width 267 height 135
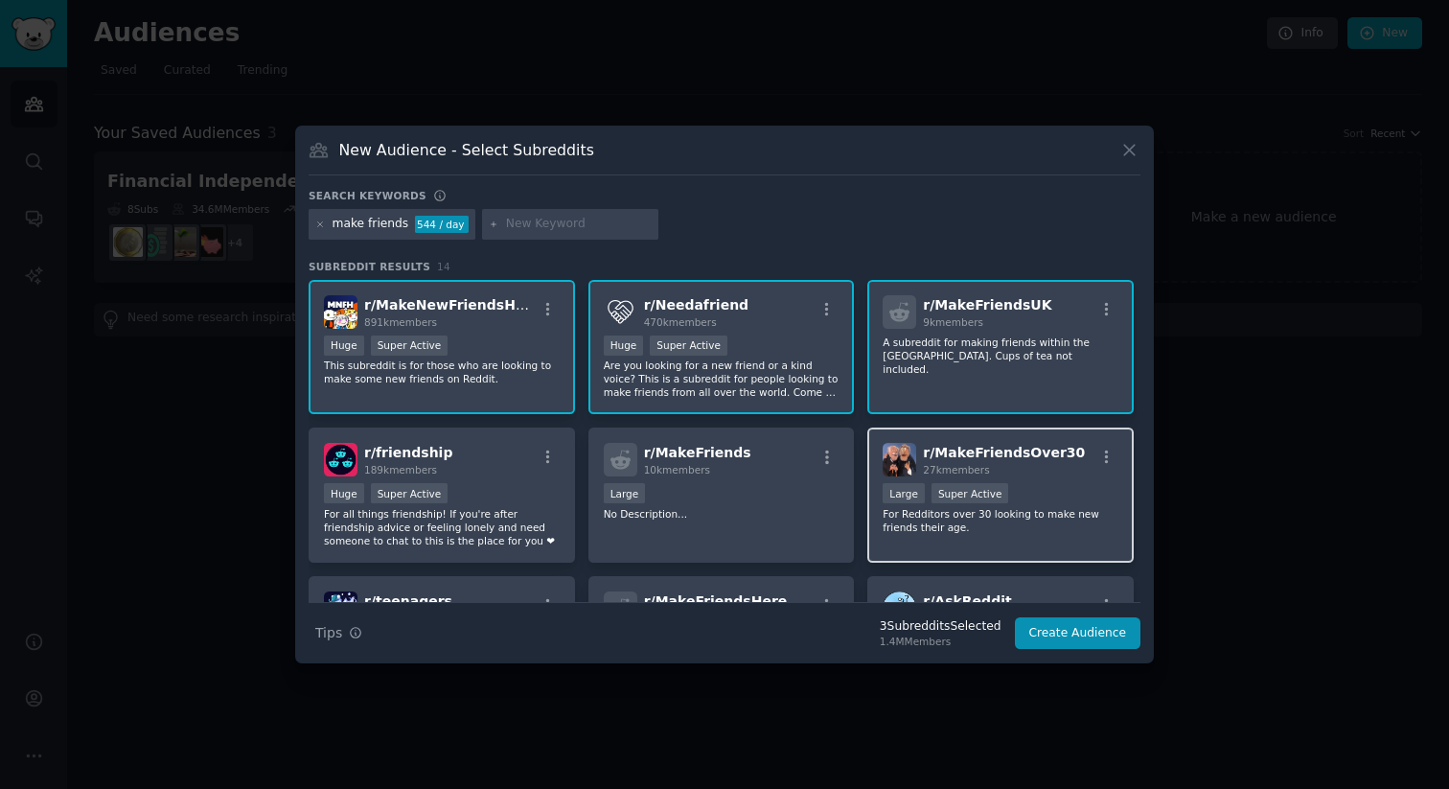
click at [938, 519] on p "For Redditors over 30 looking to make new friends their age." at bounding box center [1001, 520] width 236 height 27
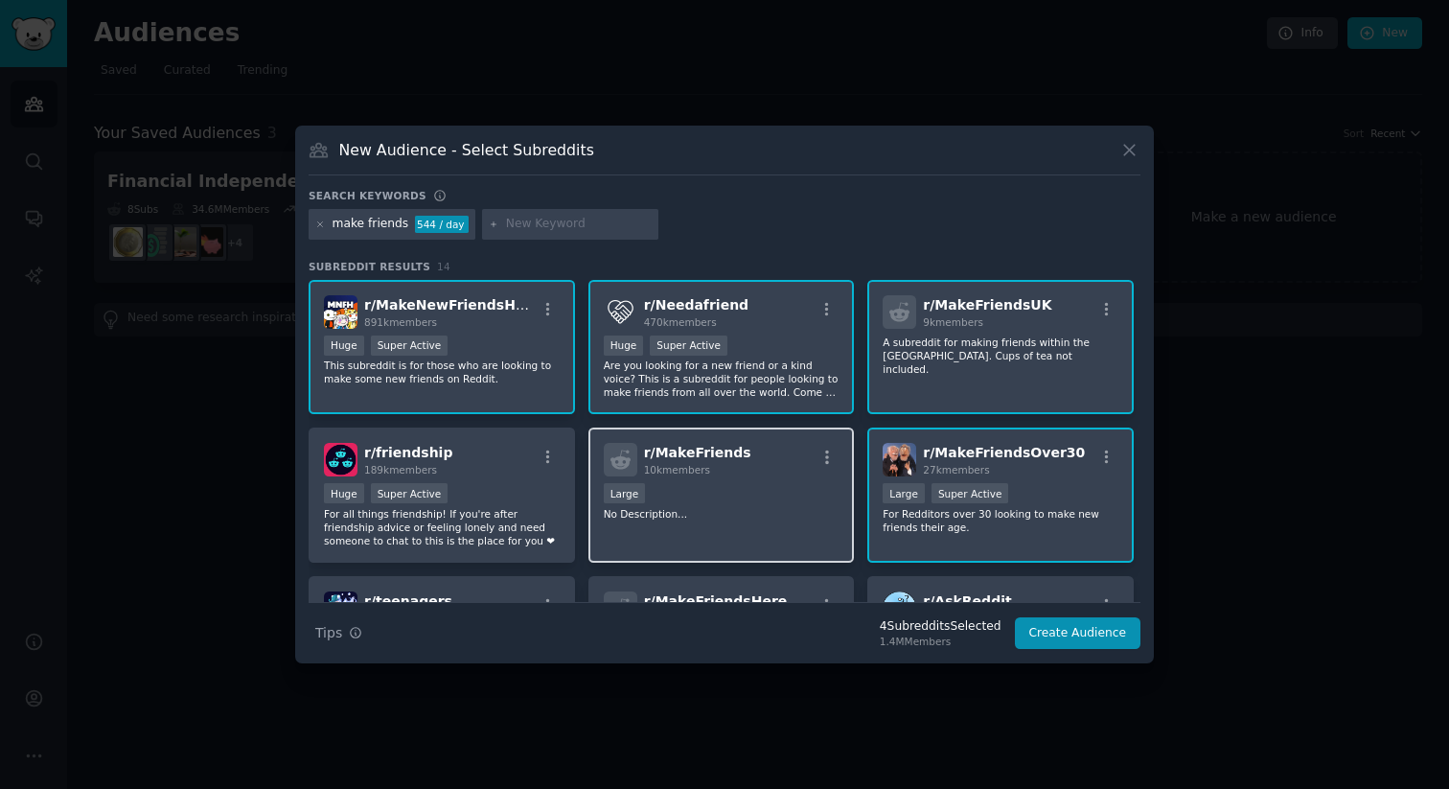
click at [705, 513] on p "No Description..." at bounding box center [722, 513] width 236 height 13
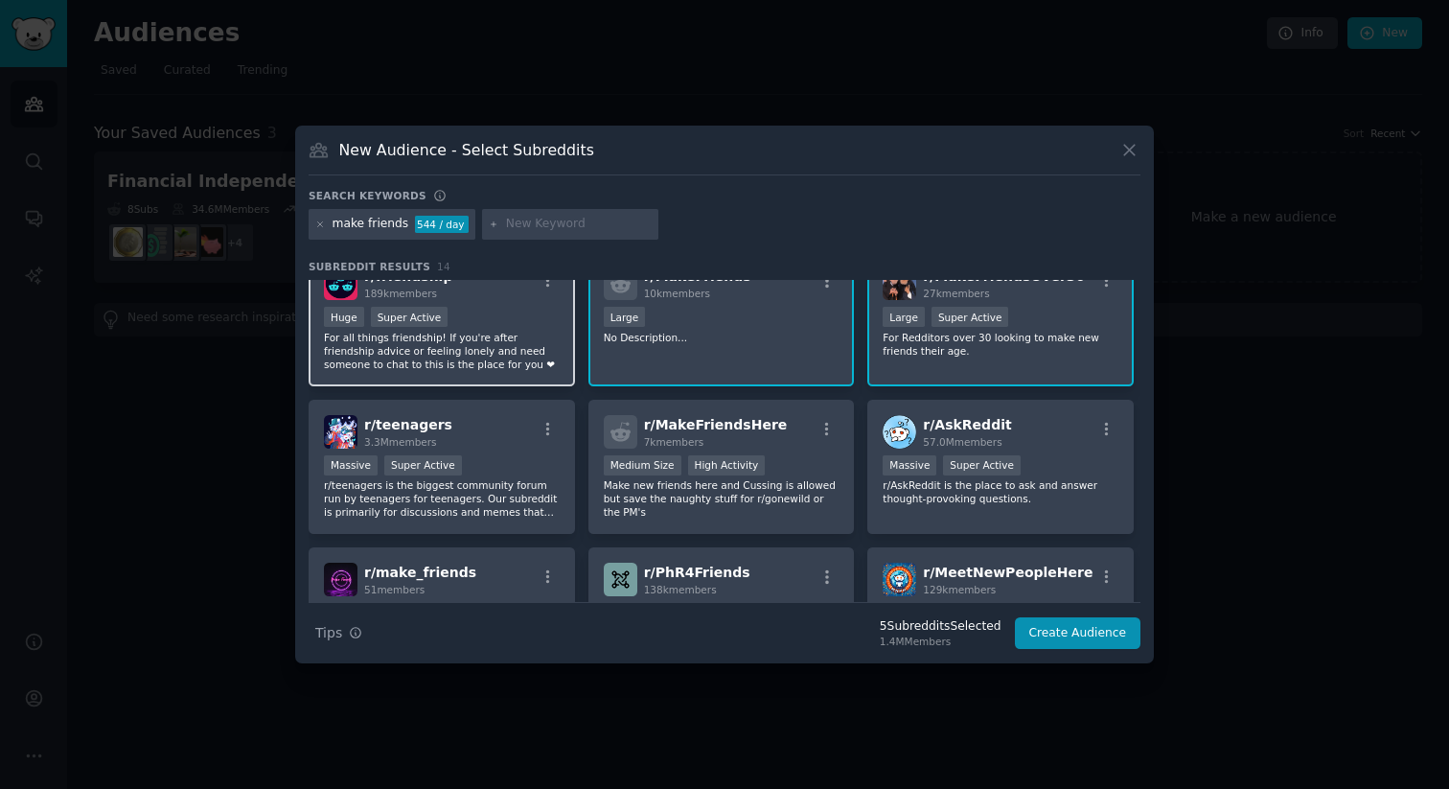
scroll to position [188, 0]
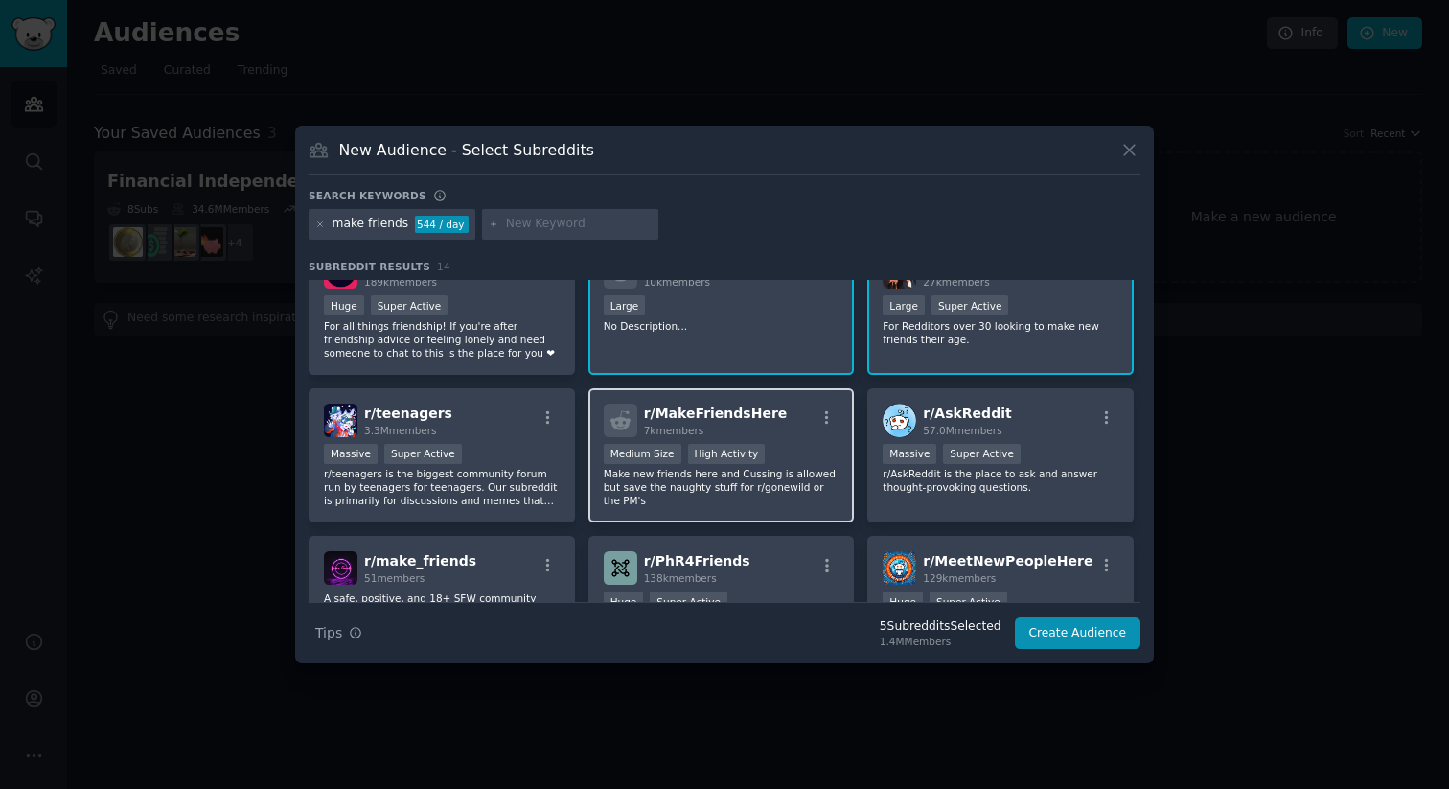
click at [669, 495] on p "Make new friends here and Cussing is allowed but save the naughty stuff for r/g…" at bounding box center [722, 487] width 236 height 40
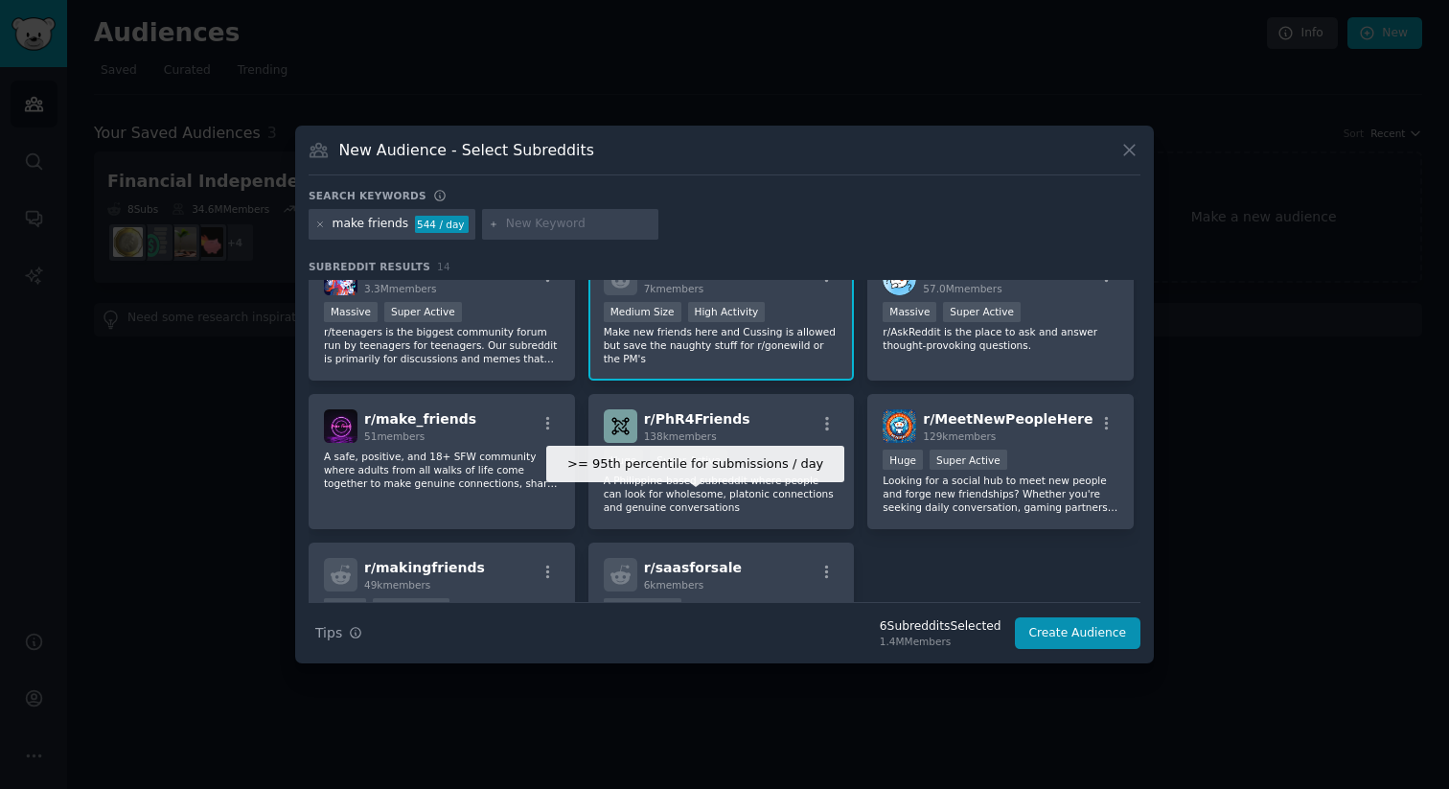
scroll to position [333, 0]
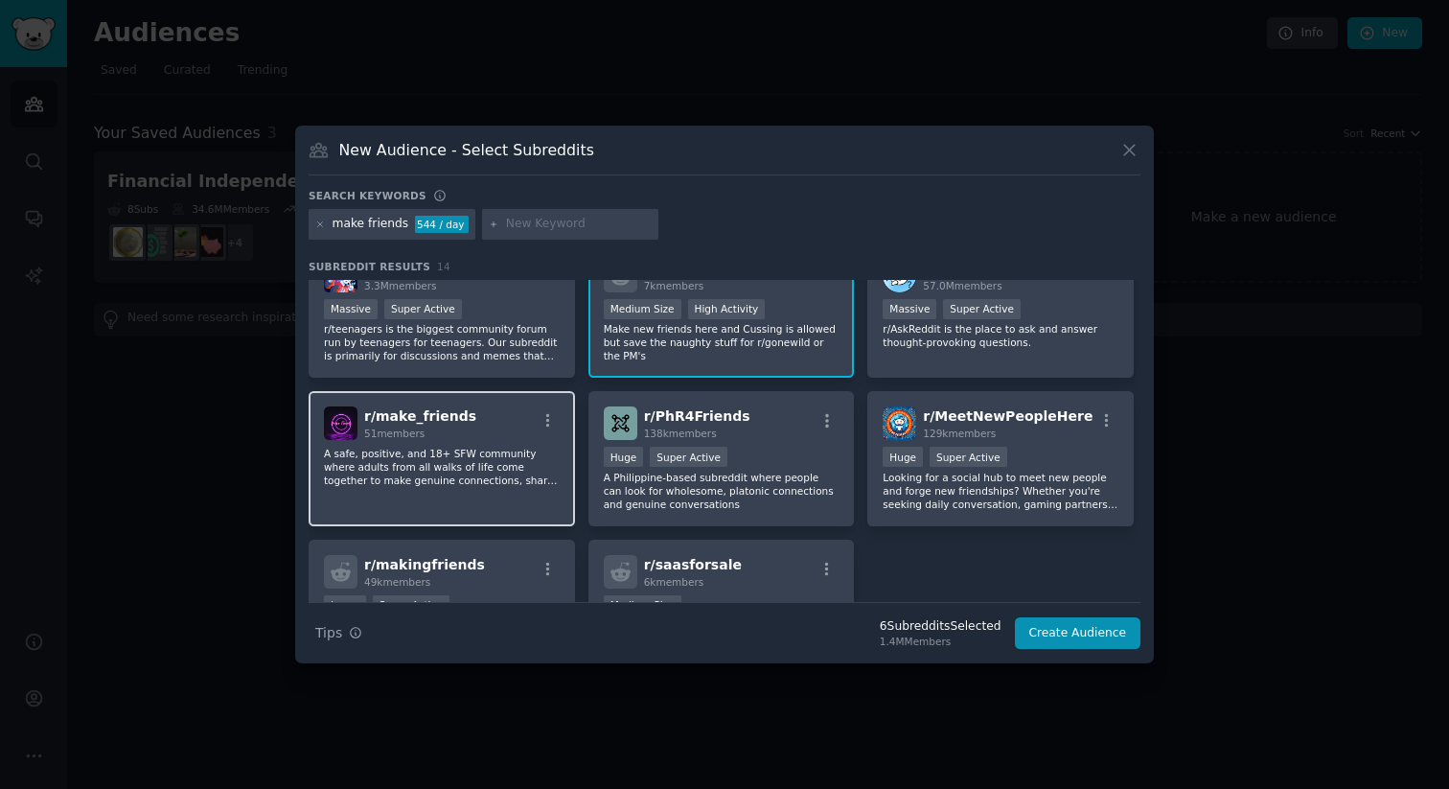
click at [446, 460] on p "A safe, positive, and 18+ SFW community where adults from all walks of life com…" at bounding box center [442, 467] width 236 height 40
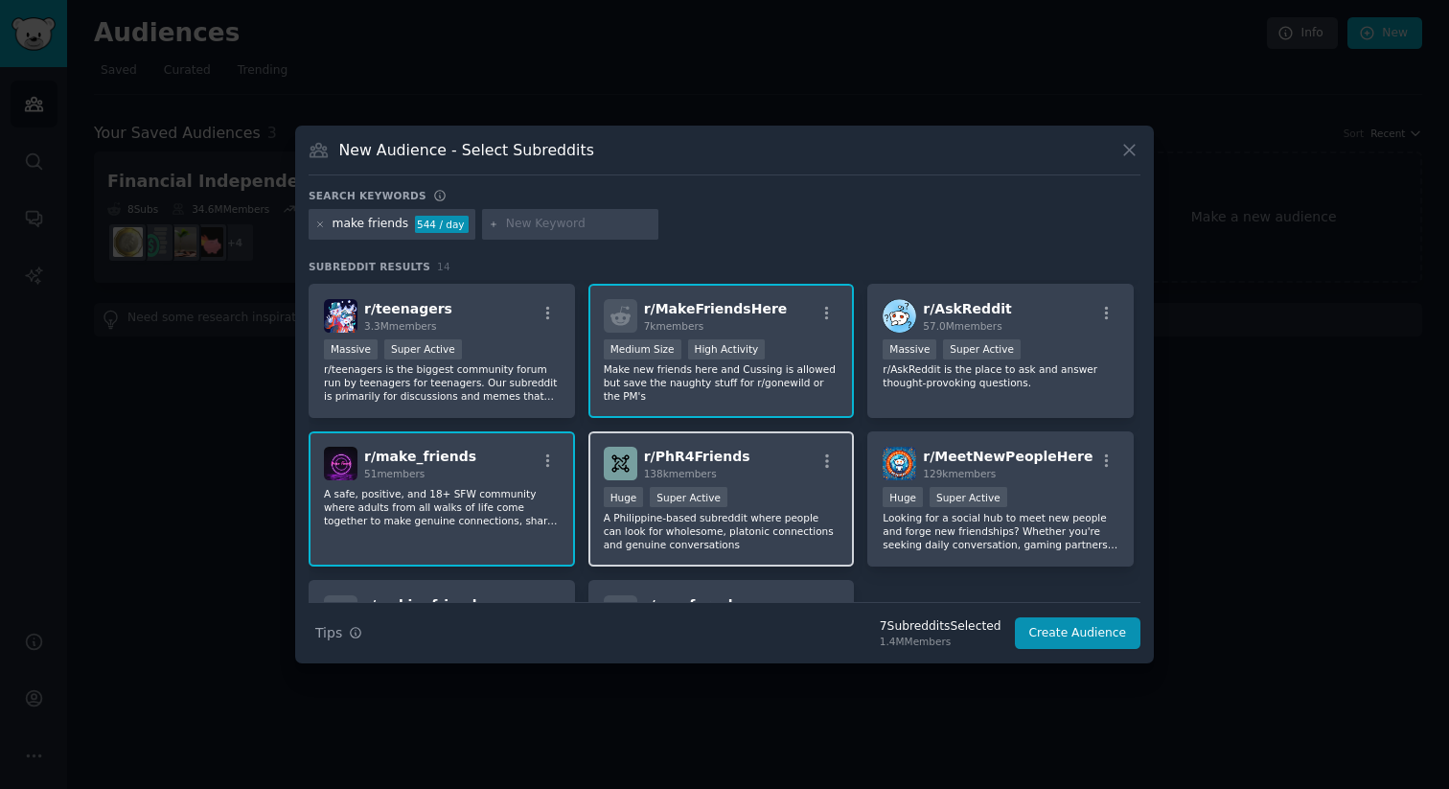
scroll to position [304, 0]
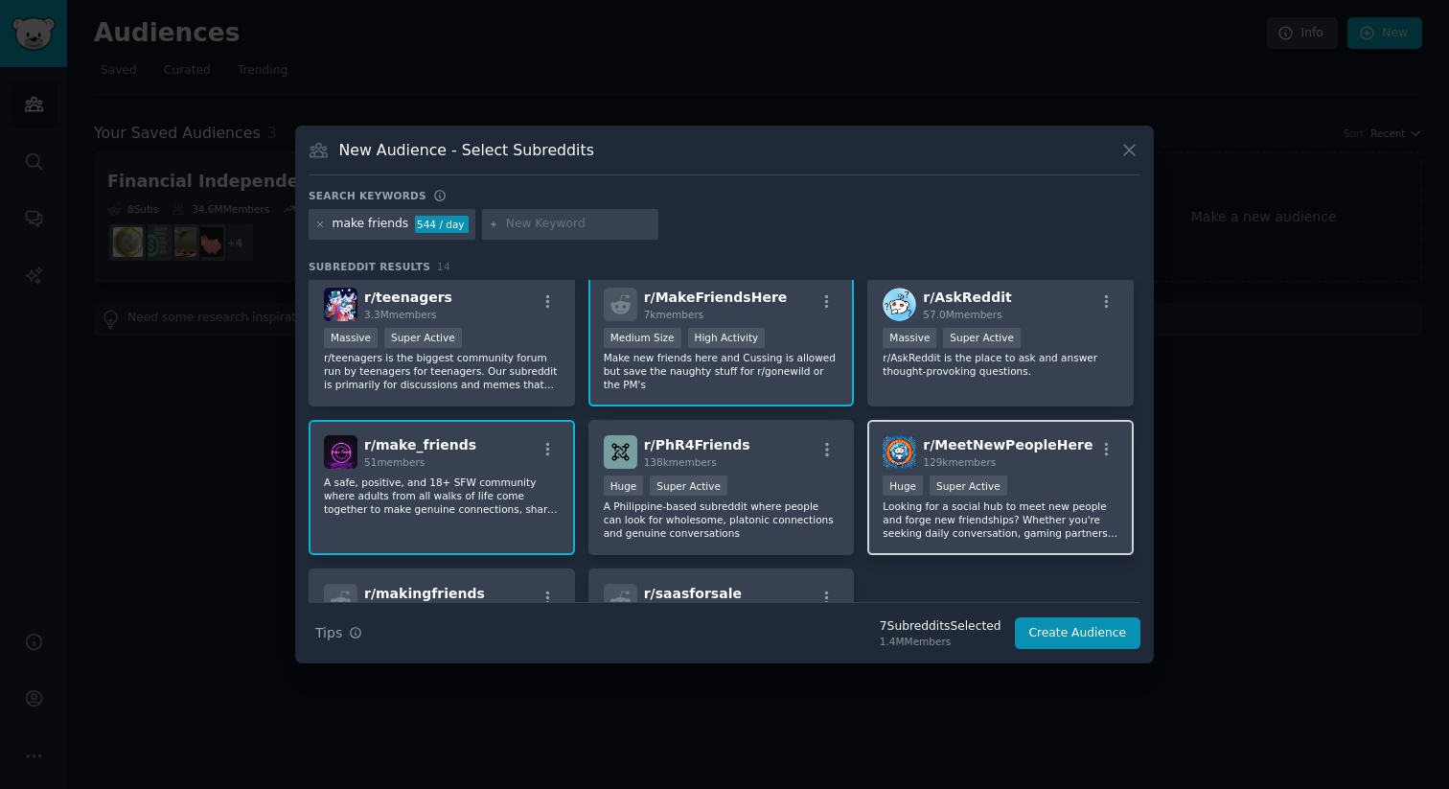
click at [959, 510] on p "Looking for a social hub to meet new people and forge new friendships? Whether …" at bounding box center [1001, 519] width 236 height 40
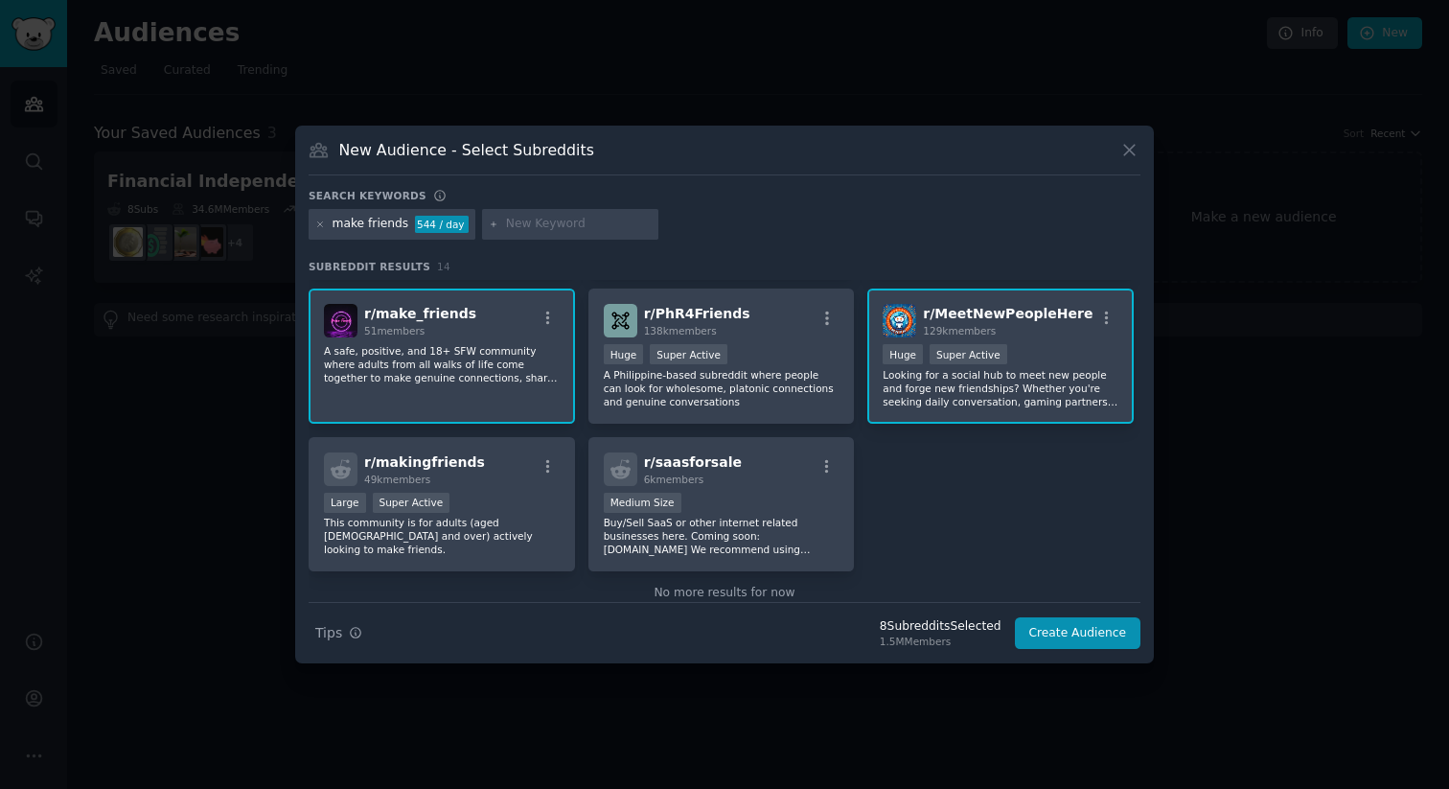
scroll to position [472, 0]
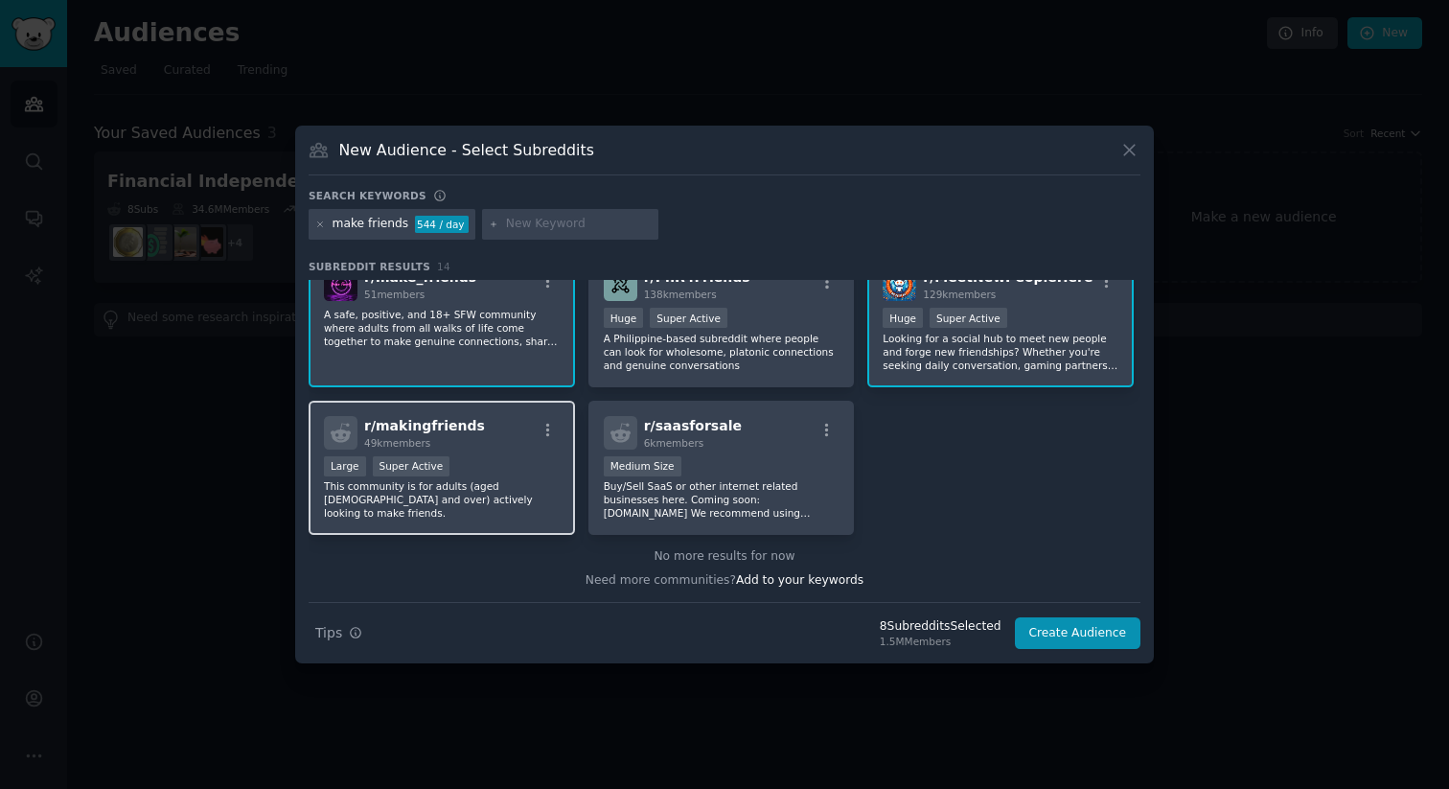
click at [462, 458] on div "Large Super Active" at bounding box center [442, 468] width 236 height 24
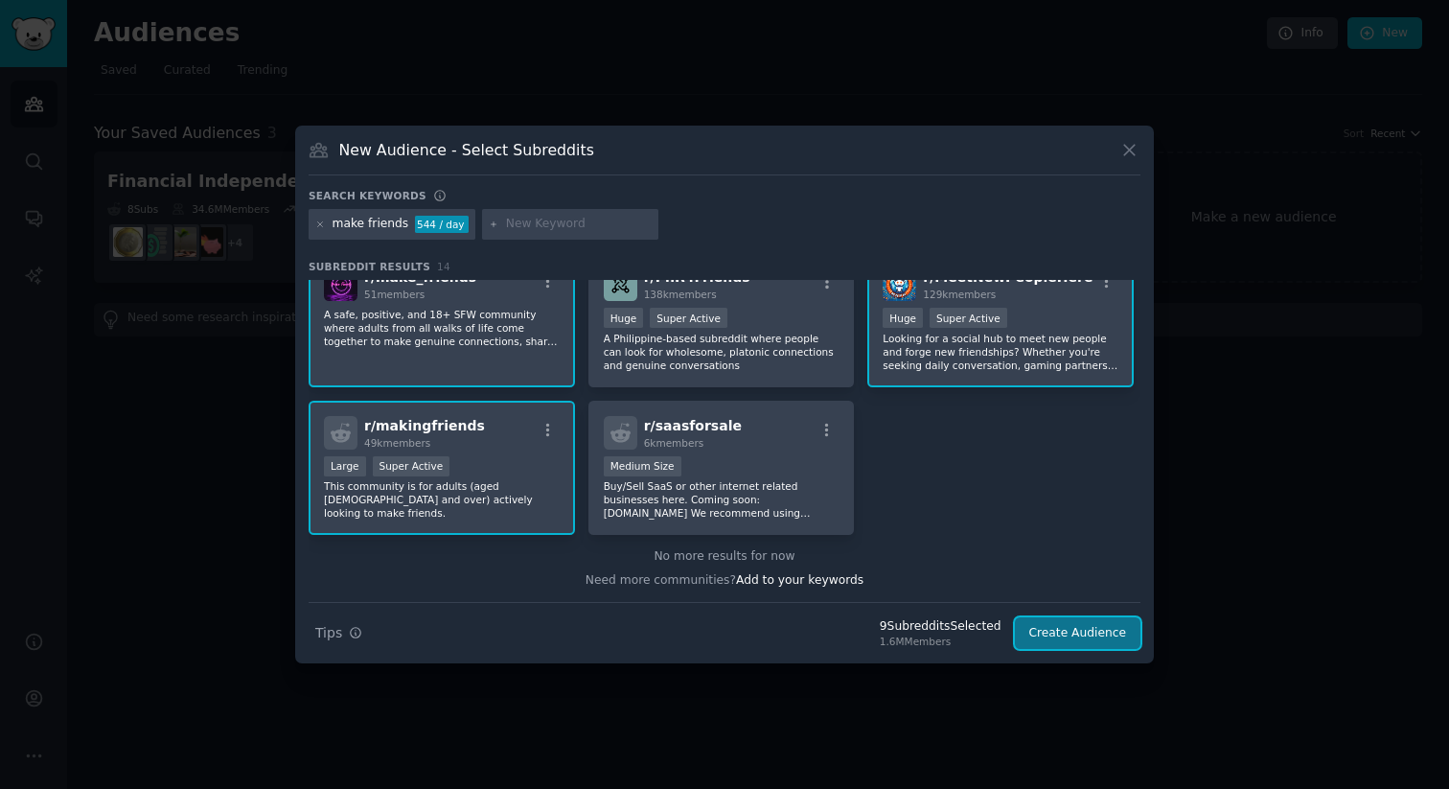
click at [1072, 635] on button "Create Audience" at bounding box center [1078, 633] width 127 height 33
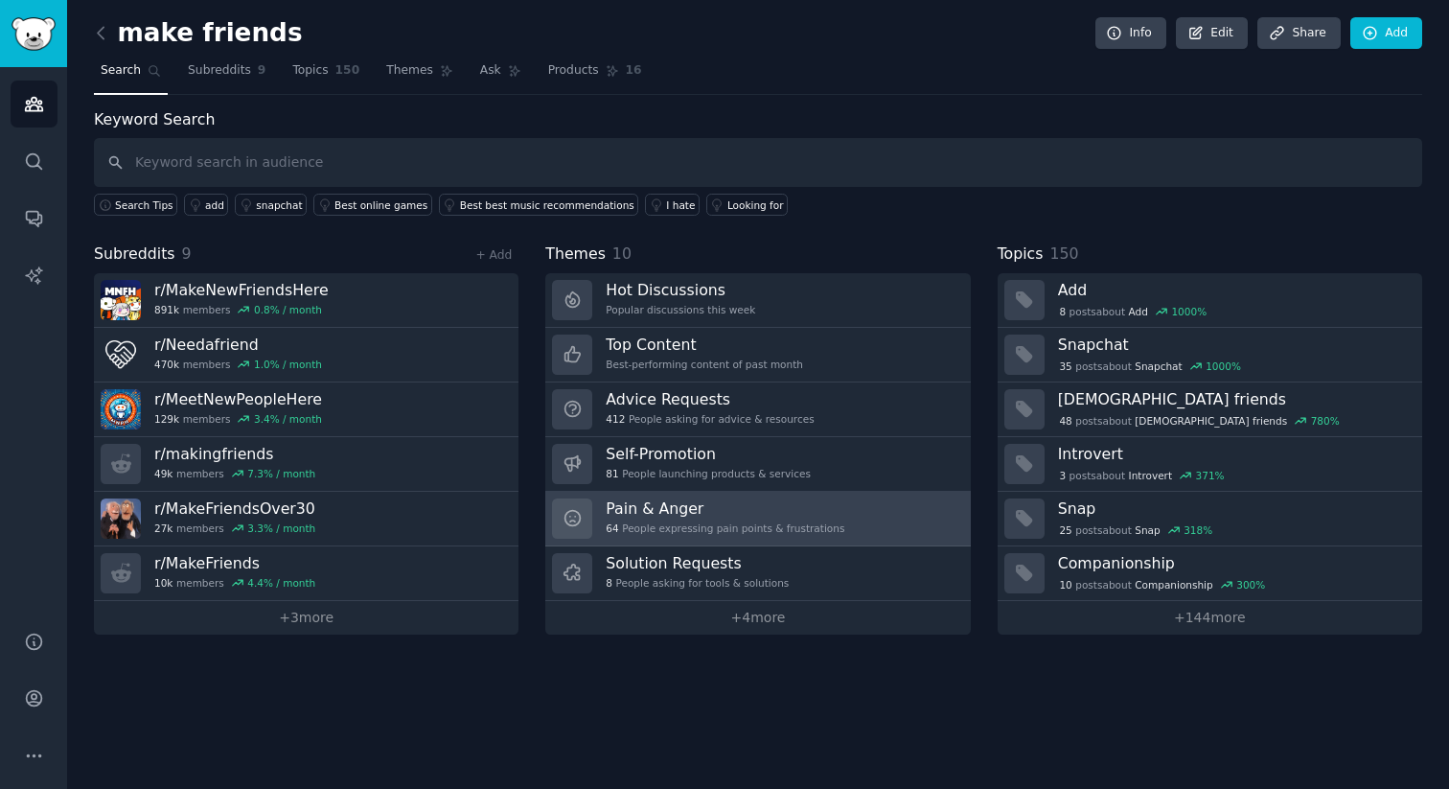
click at [774, 528] on div "64 People expressing pain points & frustrations" at bounding box center [725, 527] width 239 height 13
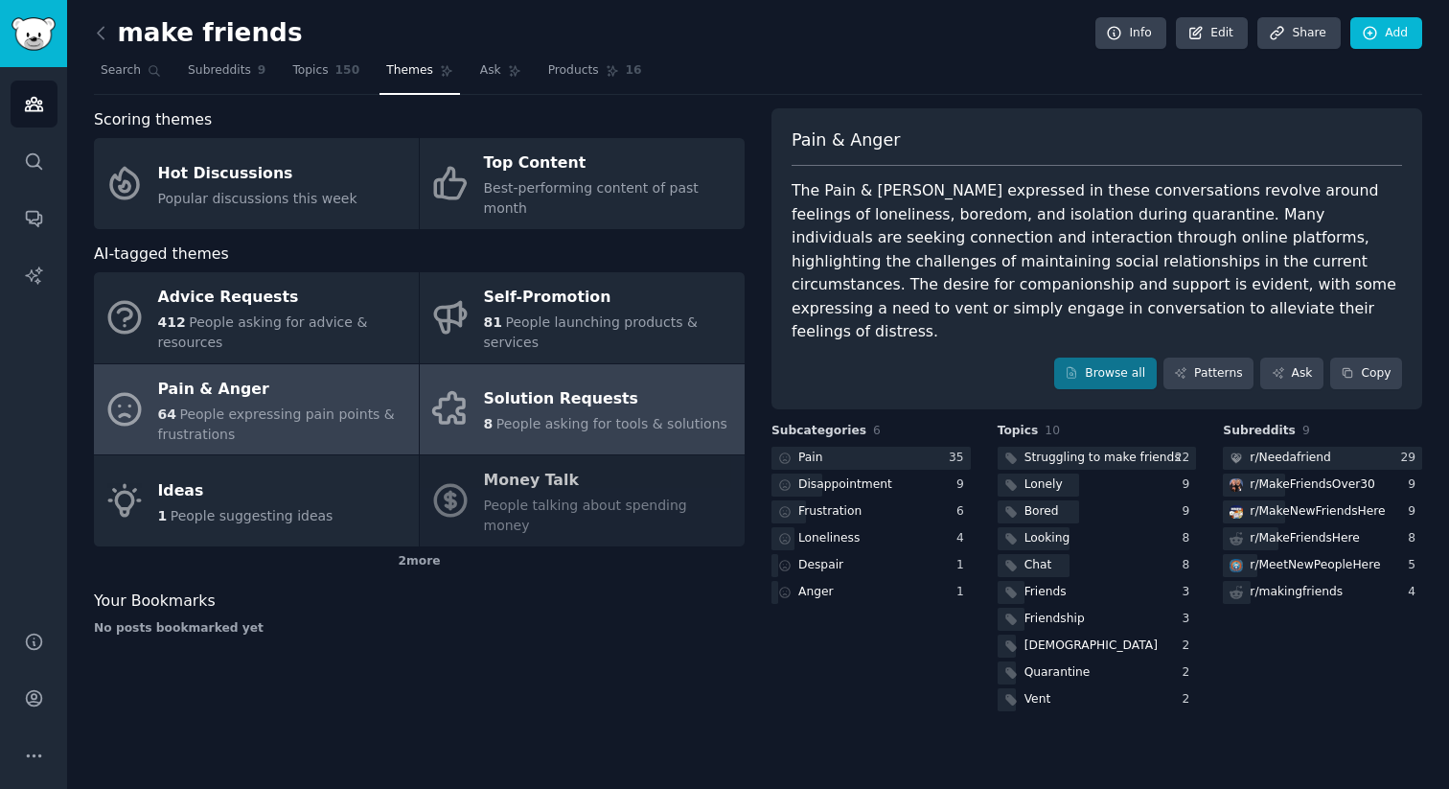
click at [557, 387] on div "Solution Requests" at bounding box center [605, 399] width 243 height 31
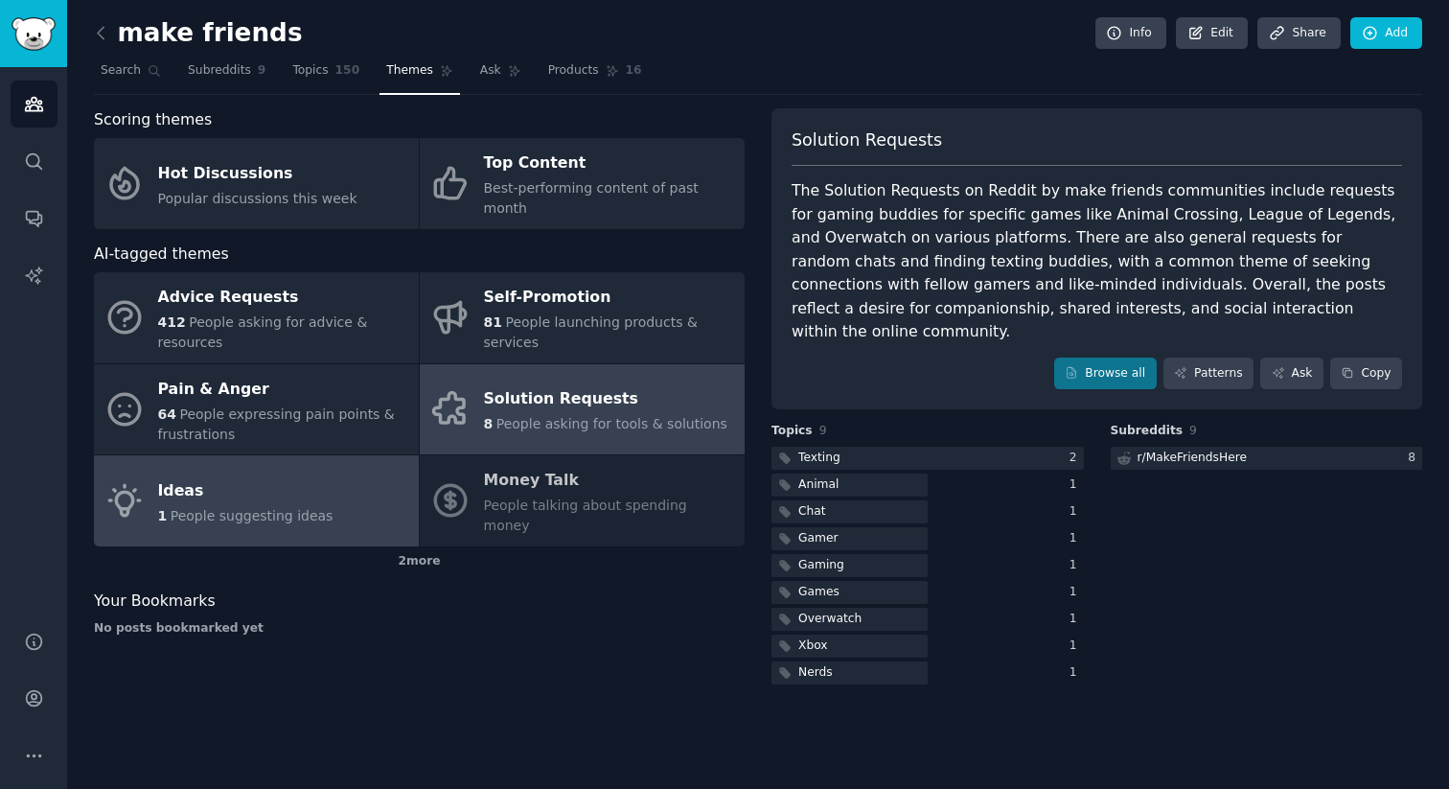
click at [266, 508] on span "People suggesting ideas" at bounding box center [252, 515] width 163 height 15
